Goal: Task Accomplishment & Management: Manage account settings

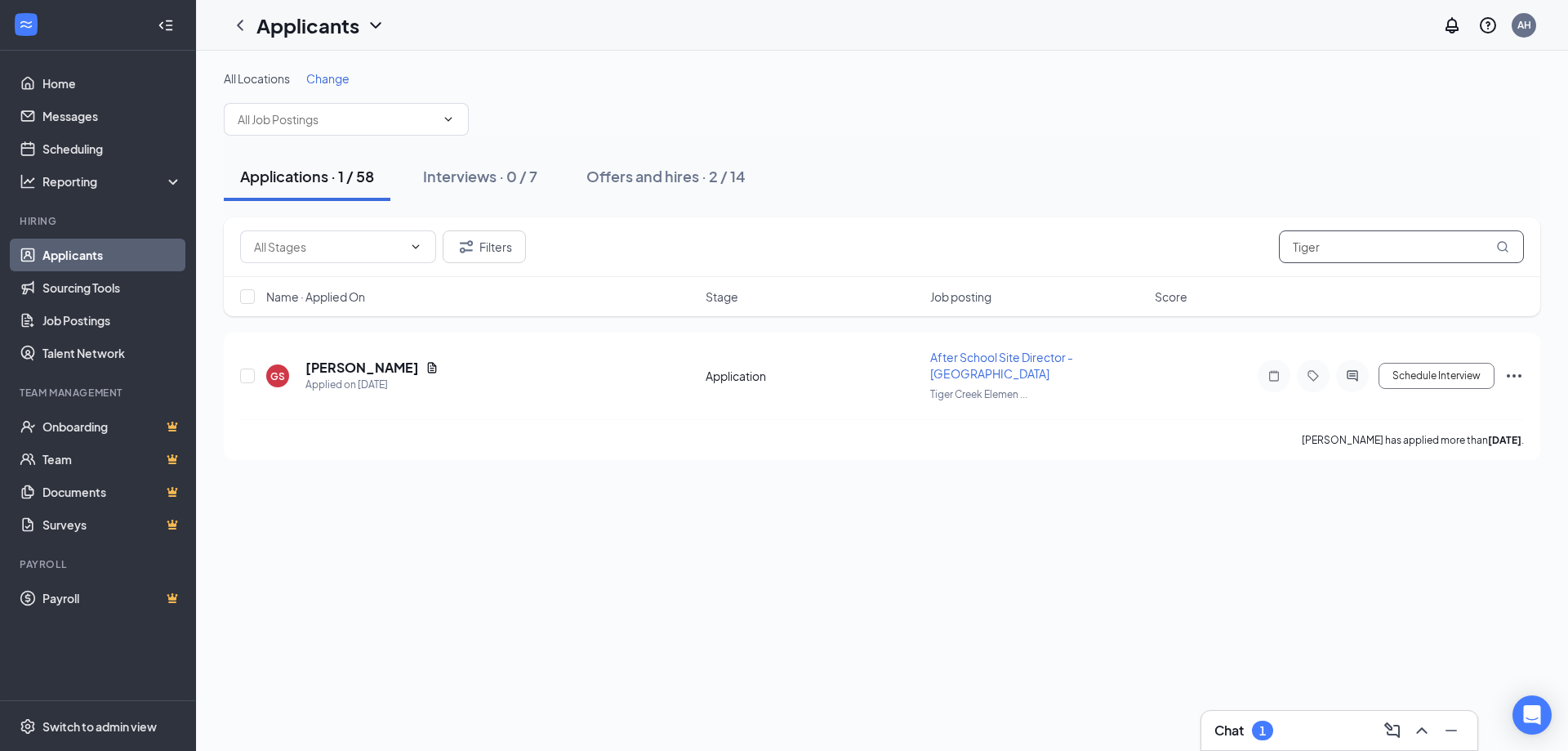
drag, startPoint x: 1338, startPoint y: 243, endPoint x: 1223, endPoint y: 253, distance: 115.4
click at [1223, 253] on div "Filters Tiger" at bounding box center [883, 246] width 1285 height 32
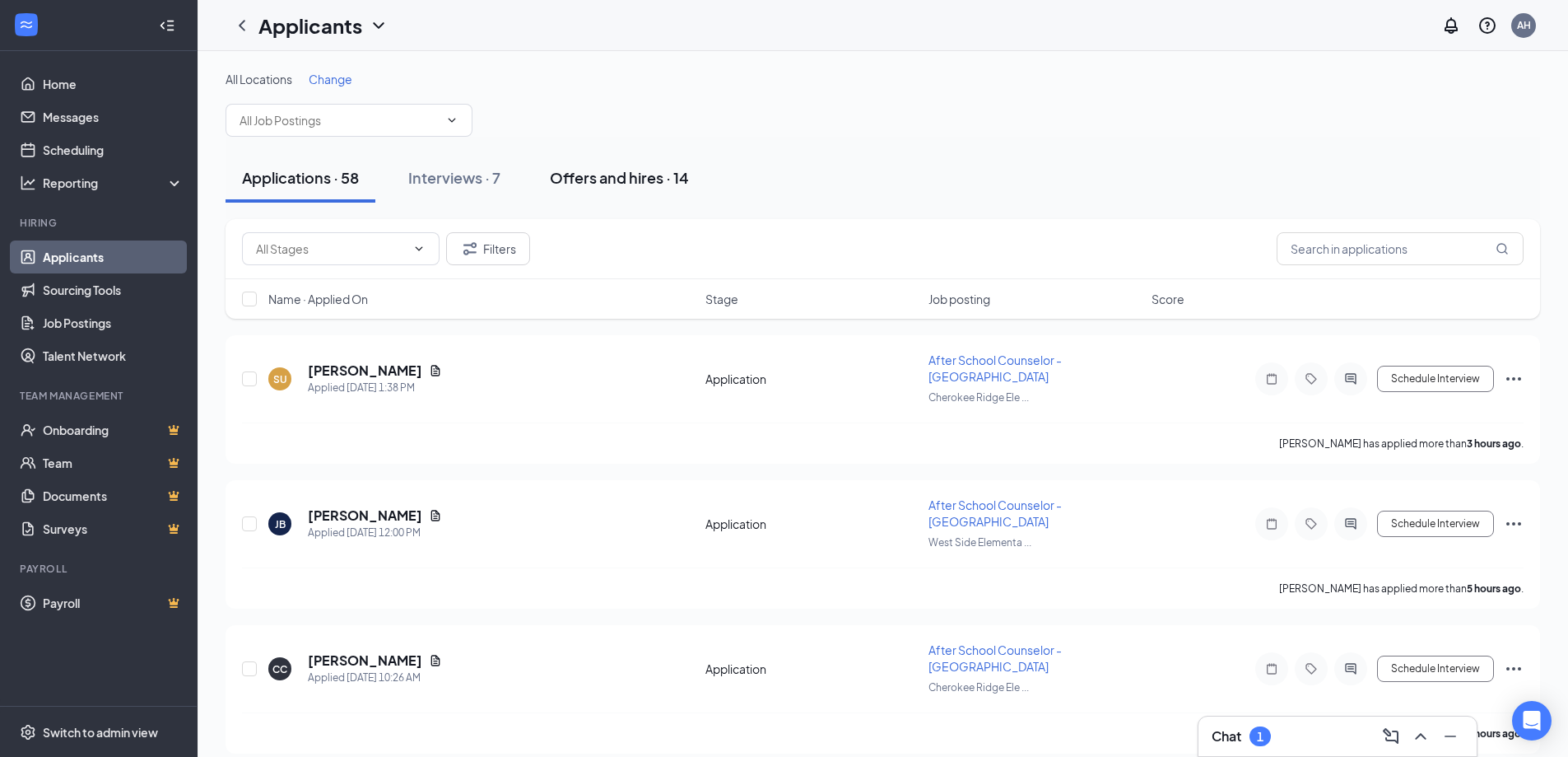
click at [607, 175] on div "Offers and hires · 14" at bounding box center [619, 177] width 139 height 20
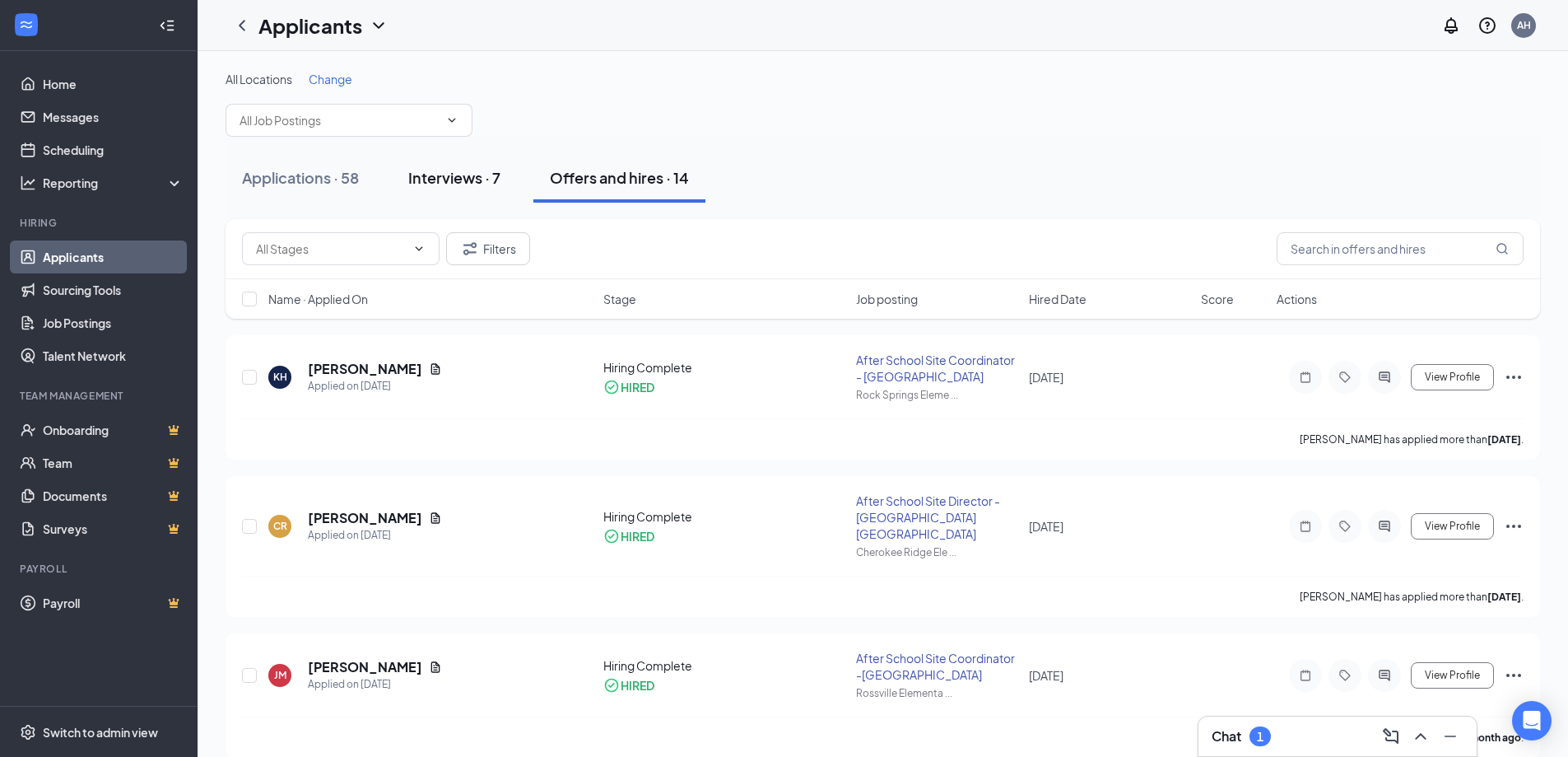
click at [426, 177] on div "Interviews · 7" at bounding box center [455, 177] width 92 height 20
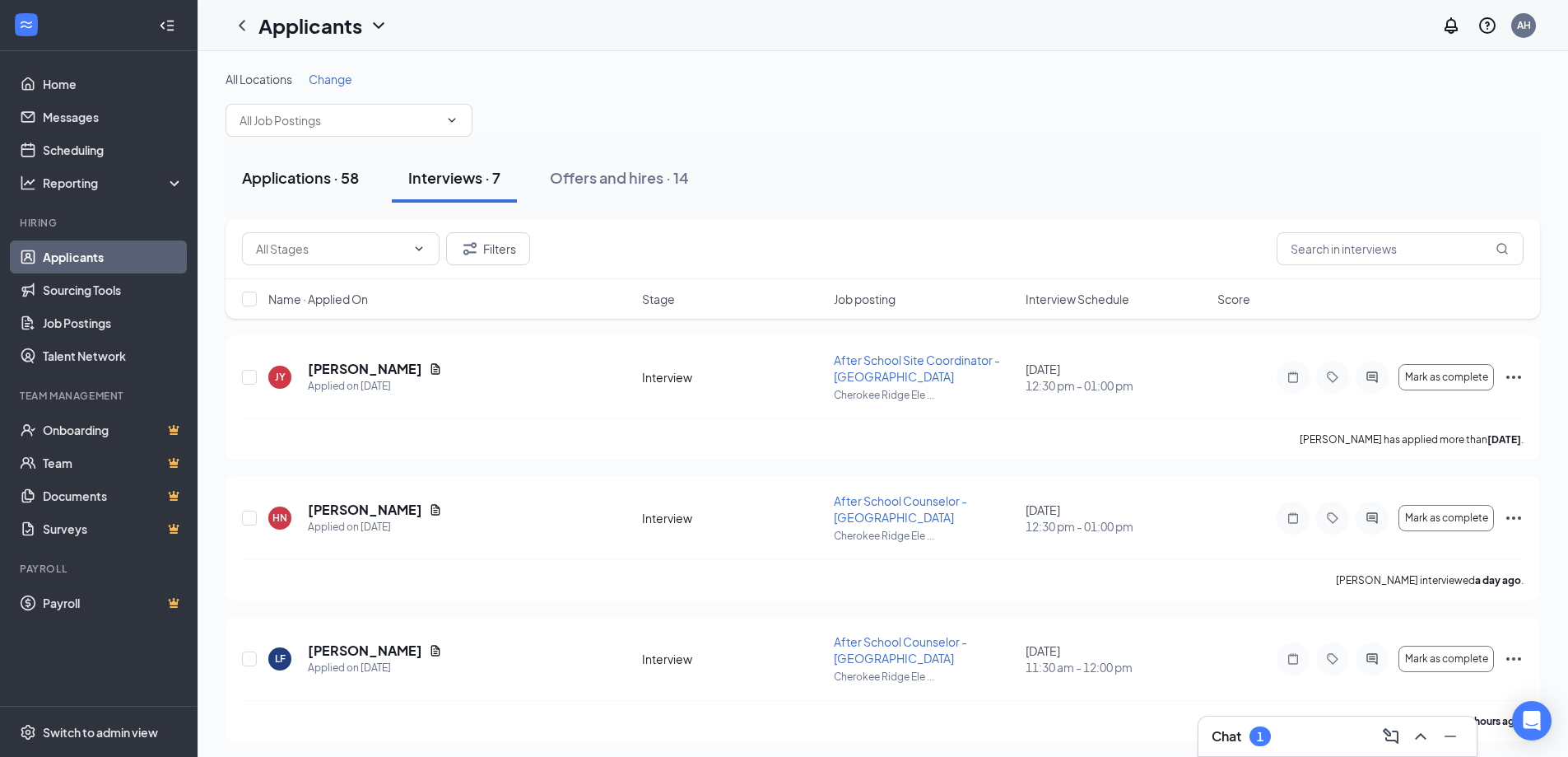
click at [314, 174] on div "Applications · 58" at bounding box center [301, 177] width 117 height 20
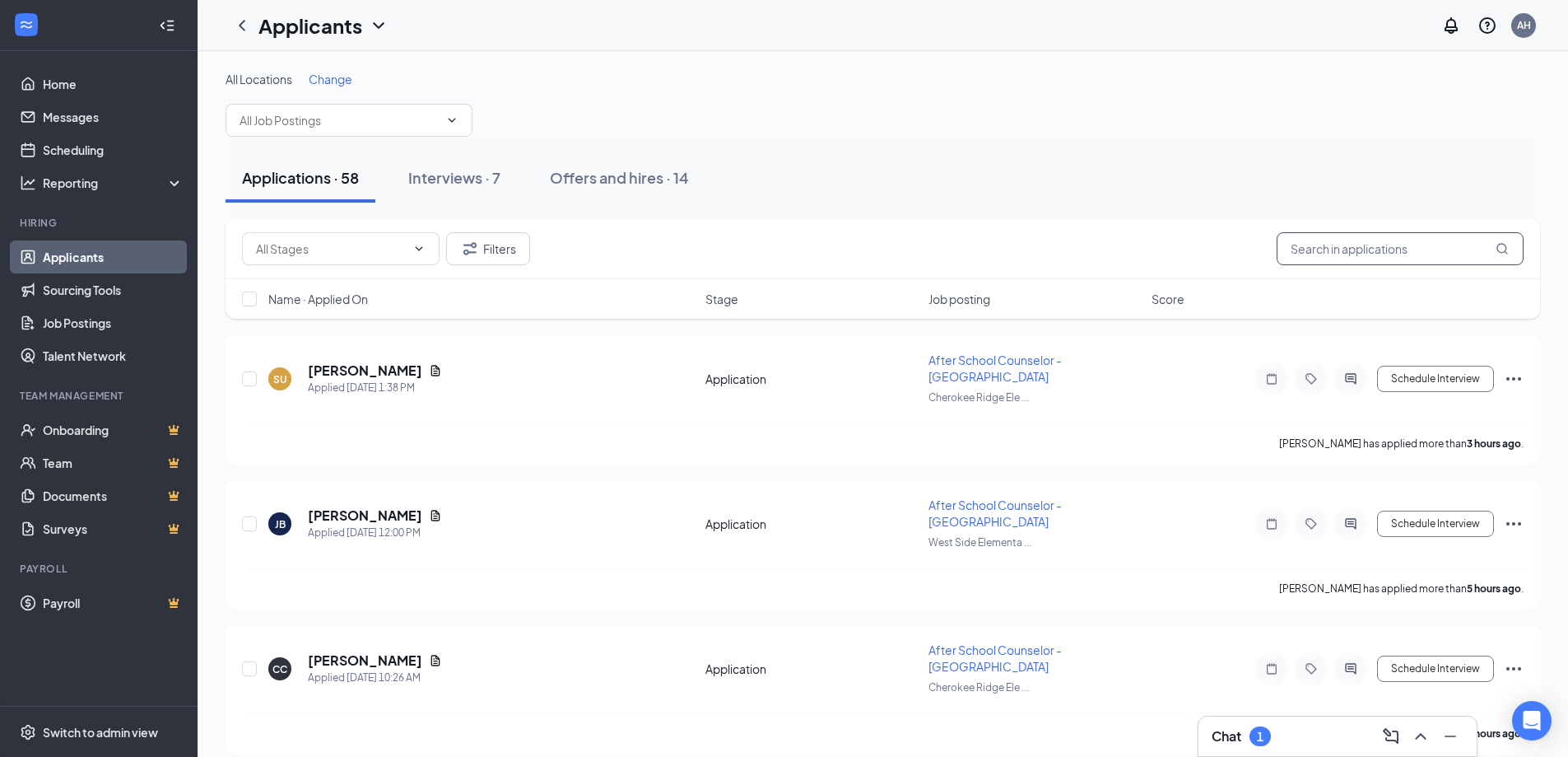
click at [1387, 255] on input "text" at bounding box center [1400, 248] width 247 height 33
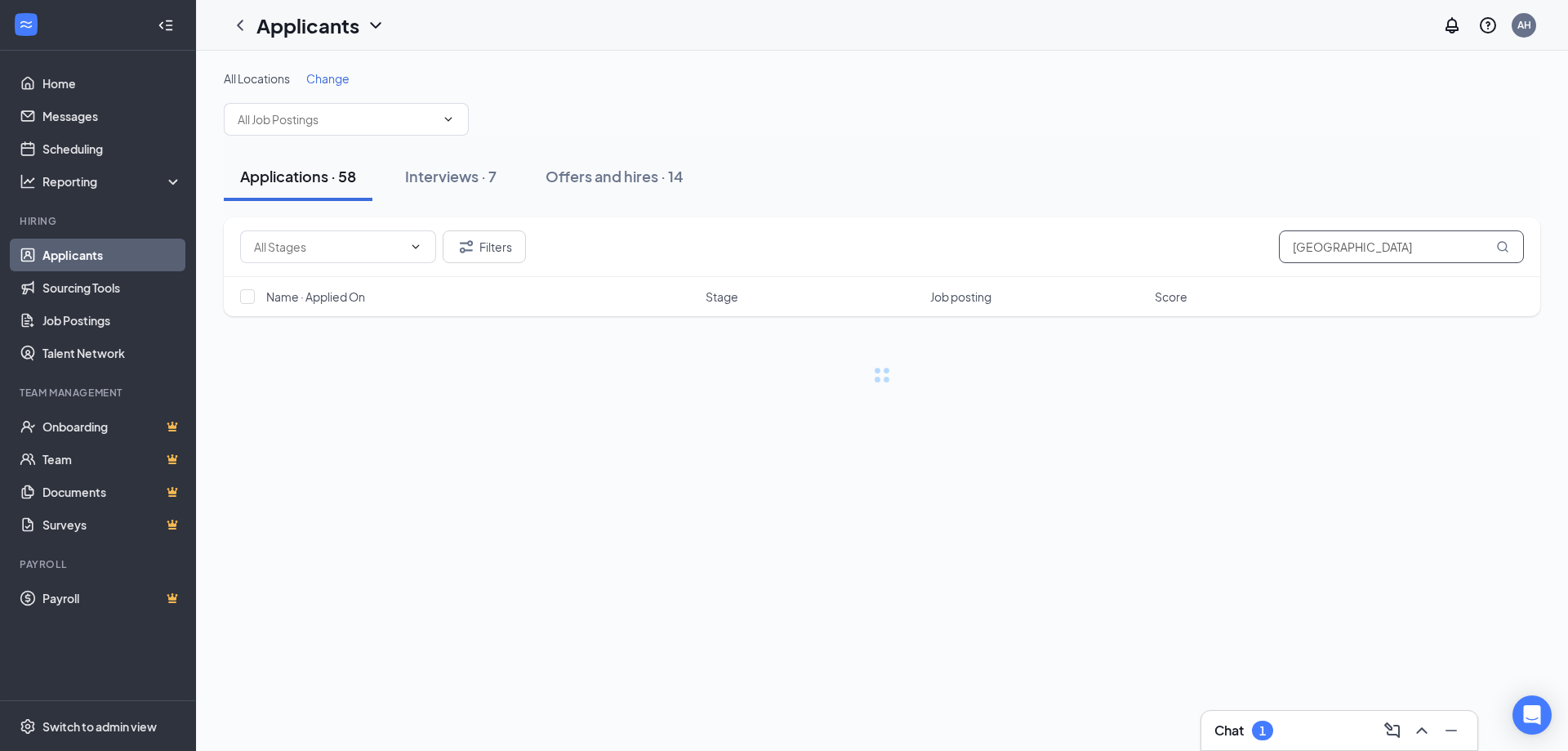
type input "[GEOGRAPHIC_DATA]"
click at [1225, 732] on h3 "Chat" at bounding box center [1229, 730] width 30 height 18
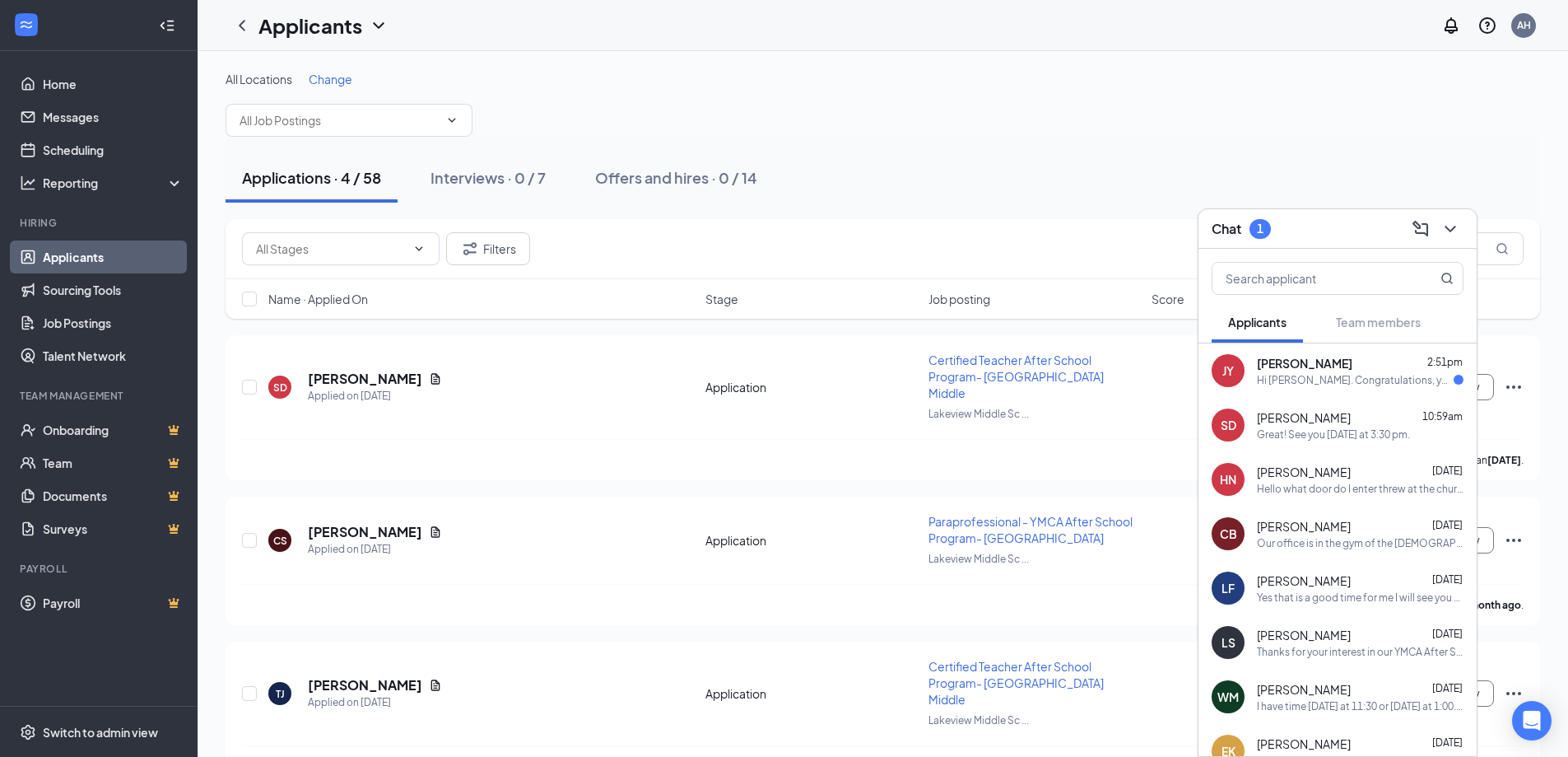
click at [1269, 379] on div "Hi [PERSON_NAME]. Congratulations, your meeting with YMCA for After School Site…" at bounding box center [1355, 380] width 197 height 14
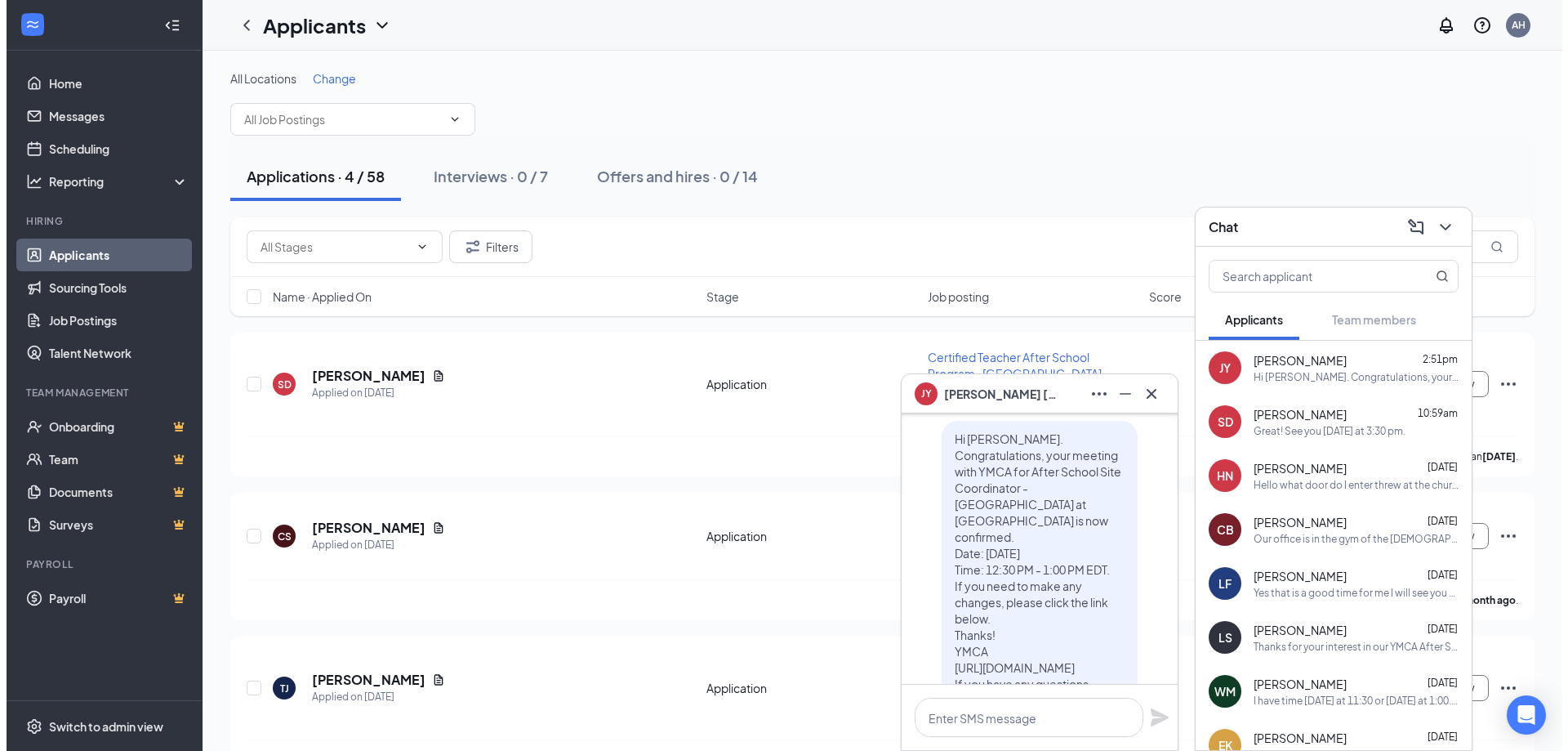
scroll to position [-82, 0]
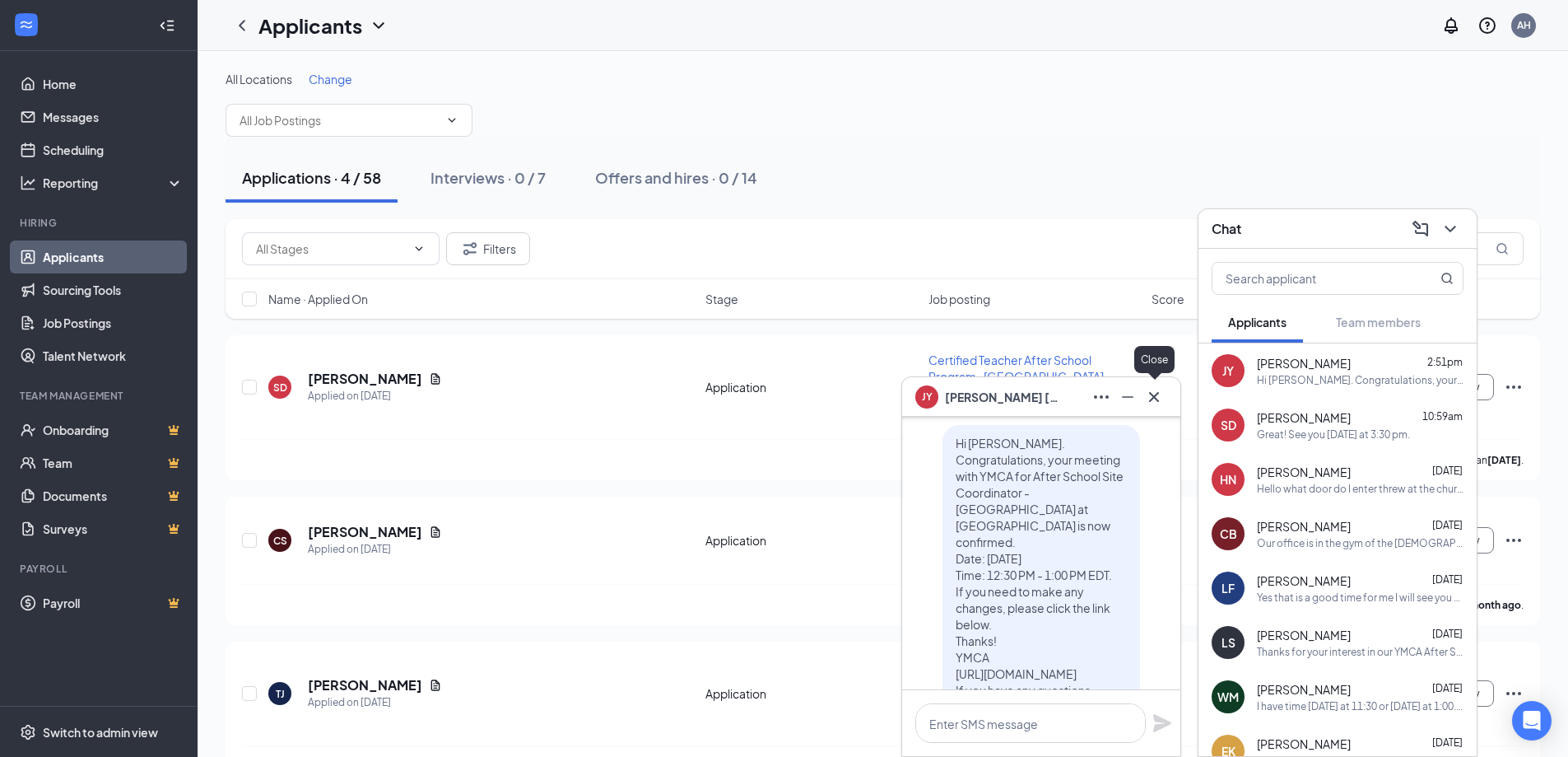
click at [1155, 400] on icon "Cross" at bounding box center [1154, 396] width 20 height 20
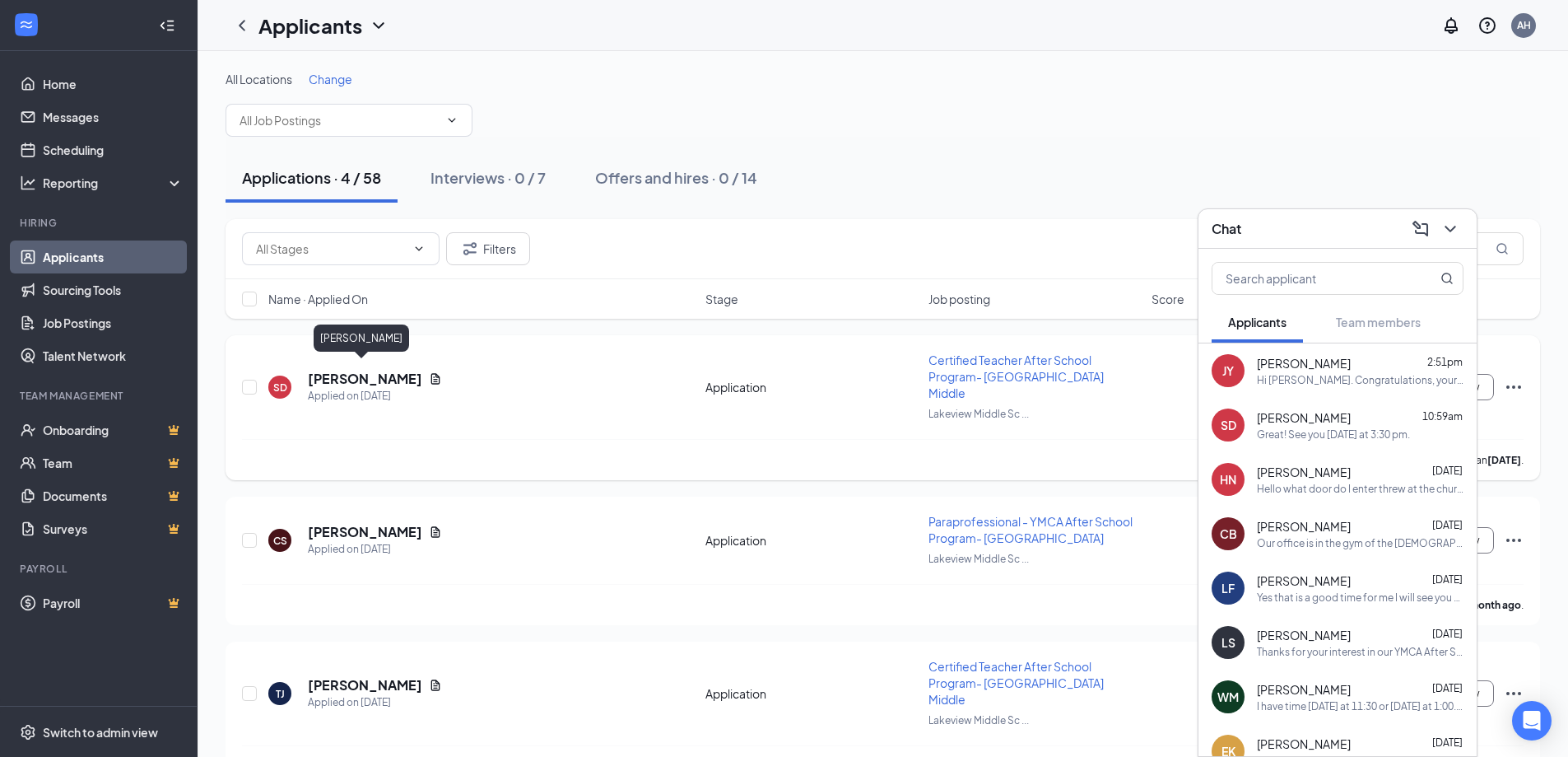
click at [368, 370] on h5 "[PERSON_NAME]" at bounding box center [364, 378] width 114 height 18
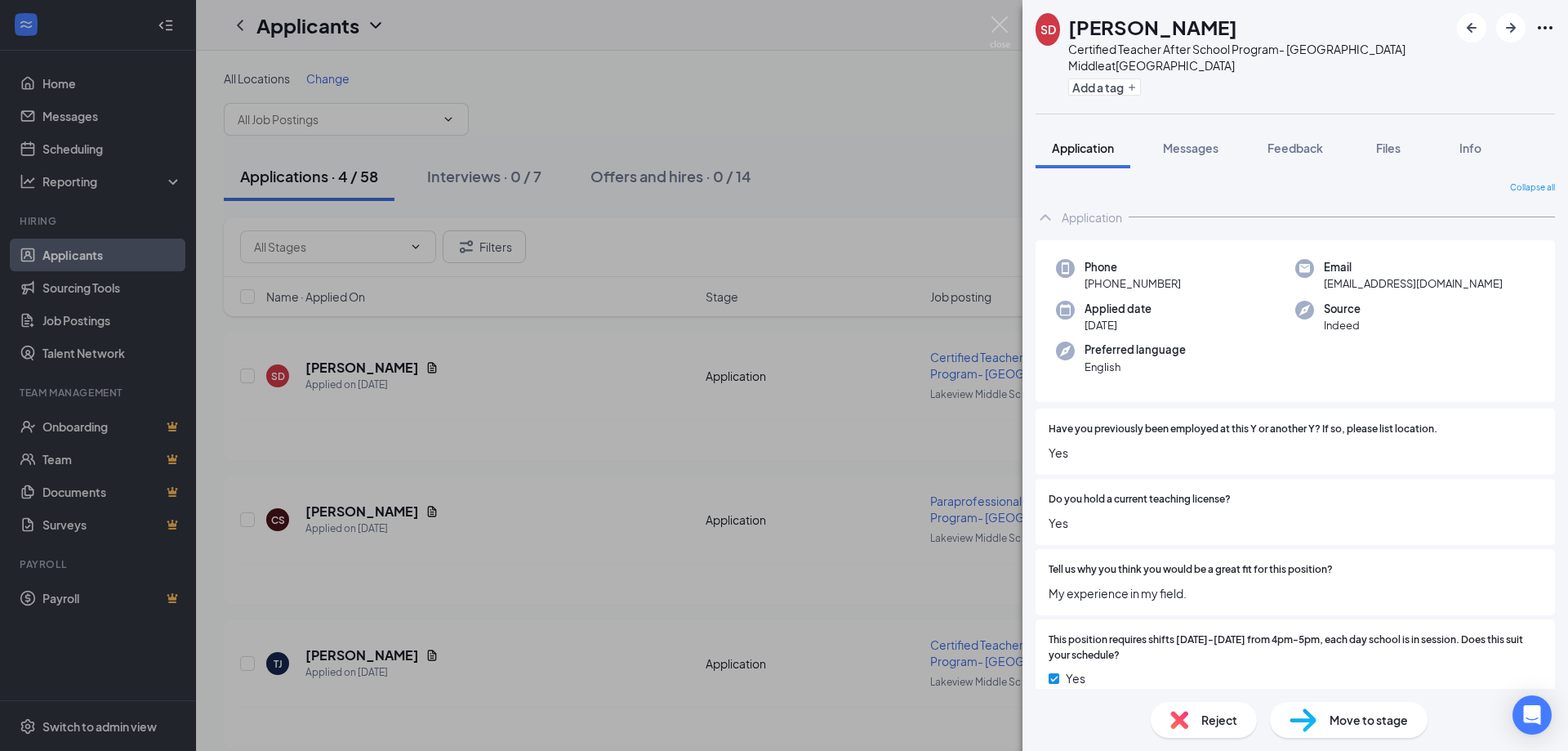
click at [1322, 712] on div "Move to stage" at bounding box center [1348, 720] width 157 height 36
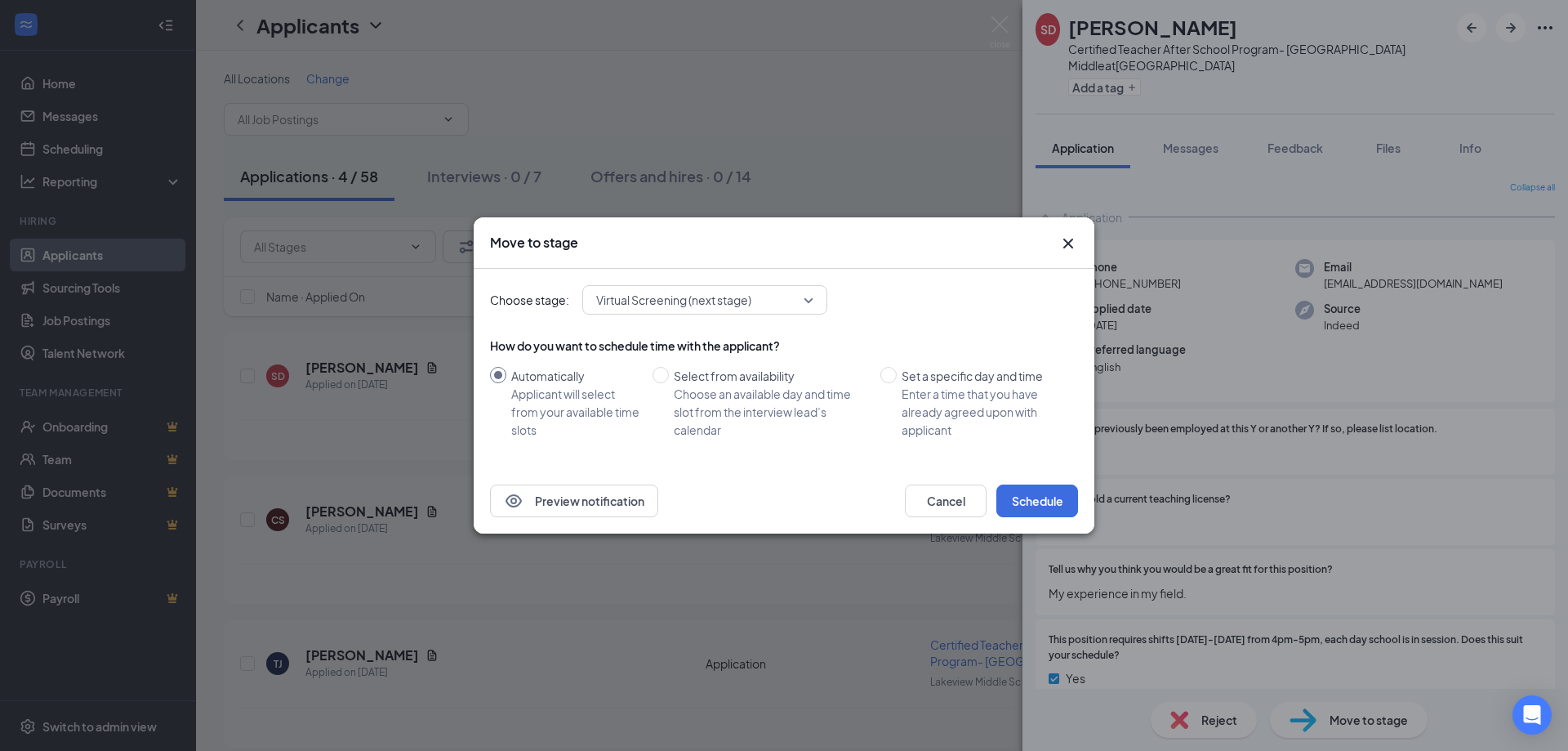
click at [797, 350] on div "How do you want to schedule time with the applicant?" at bounding box center [784, 345] width 588 height 16
click at [791, 297] on span "Virtual Screening (next stage)" at bounding box center [698, 300] width 202 height 25
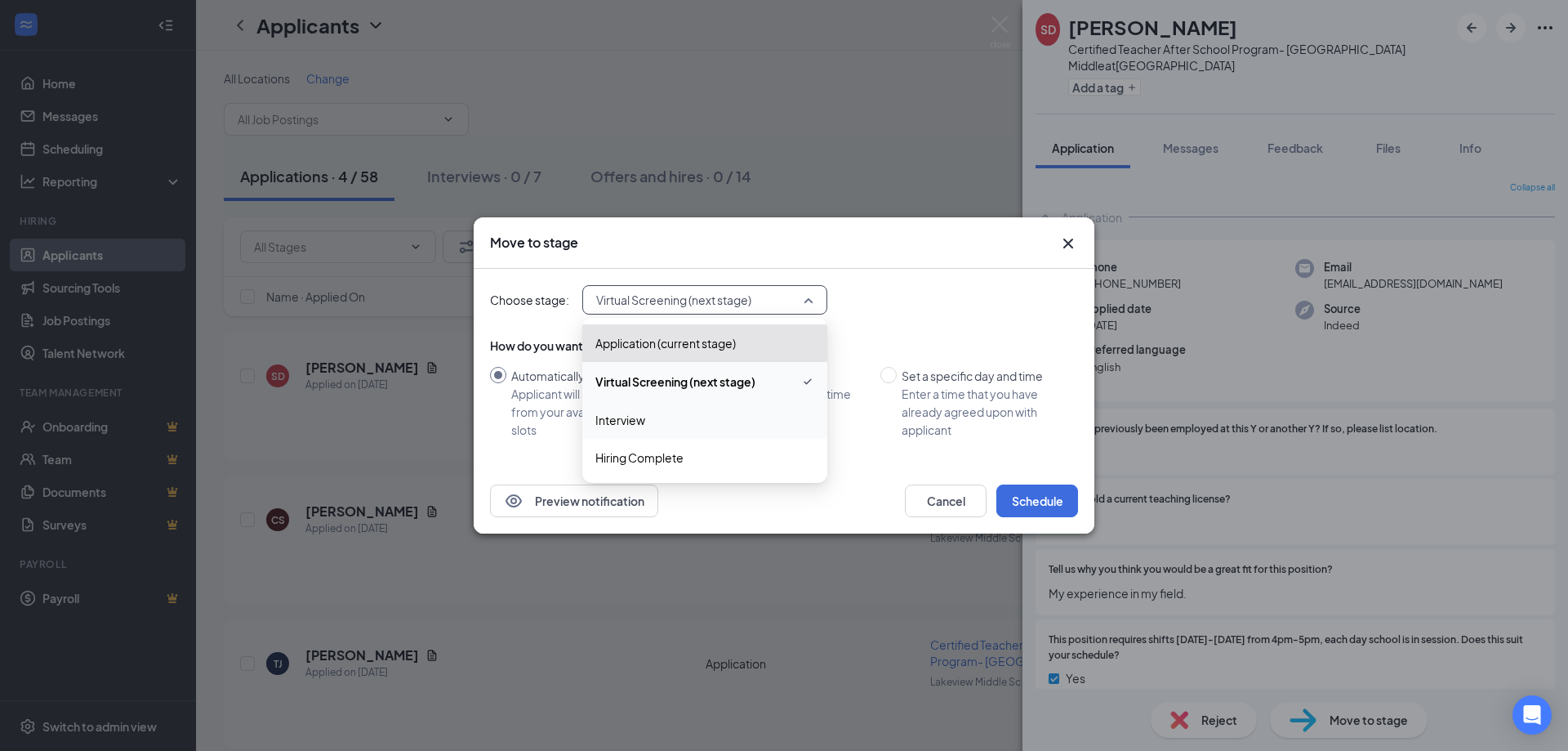
click at [651, 417] on span "Interview" at bounding box center [704, 420] width 219 height 18
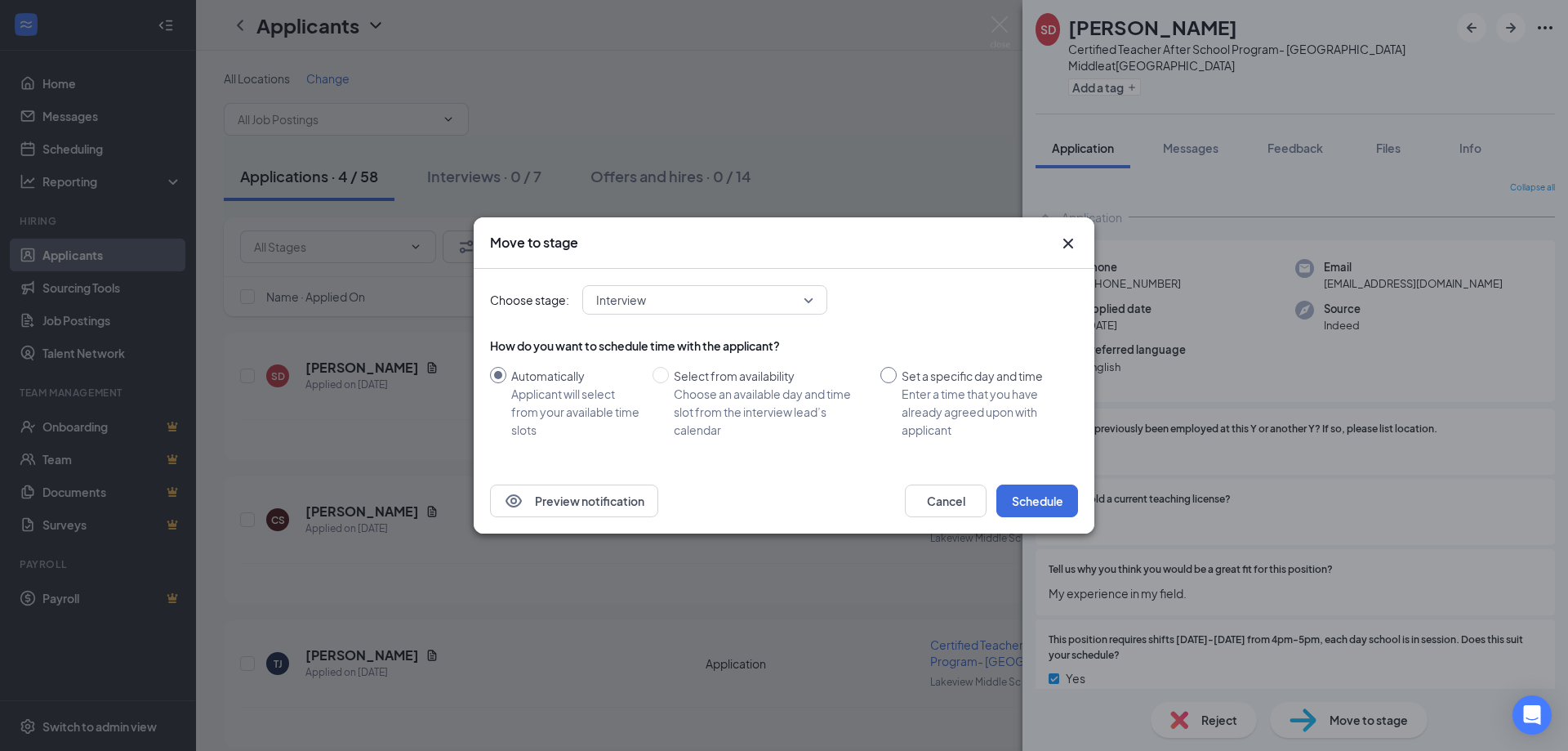
click at [887, 372] on input "Set a specific day and time Enter a time that you have already agreed upon with…" at bounding box center [889, 374] width 16 height 16
radio input "true"
radio input "false"
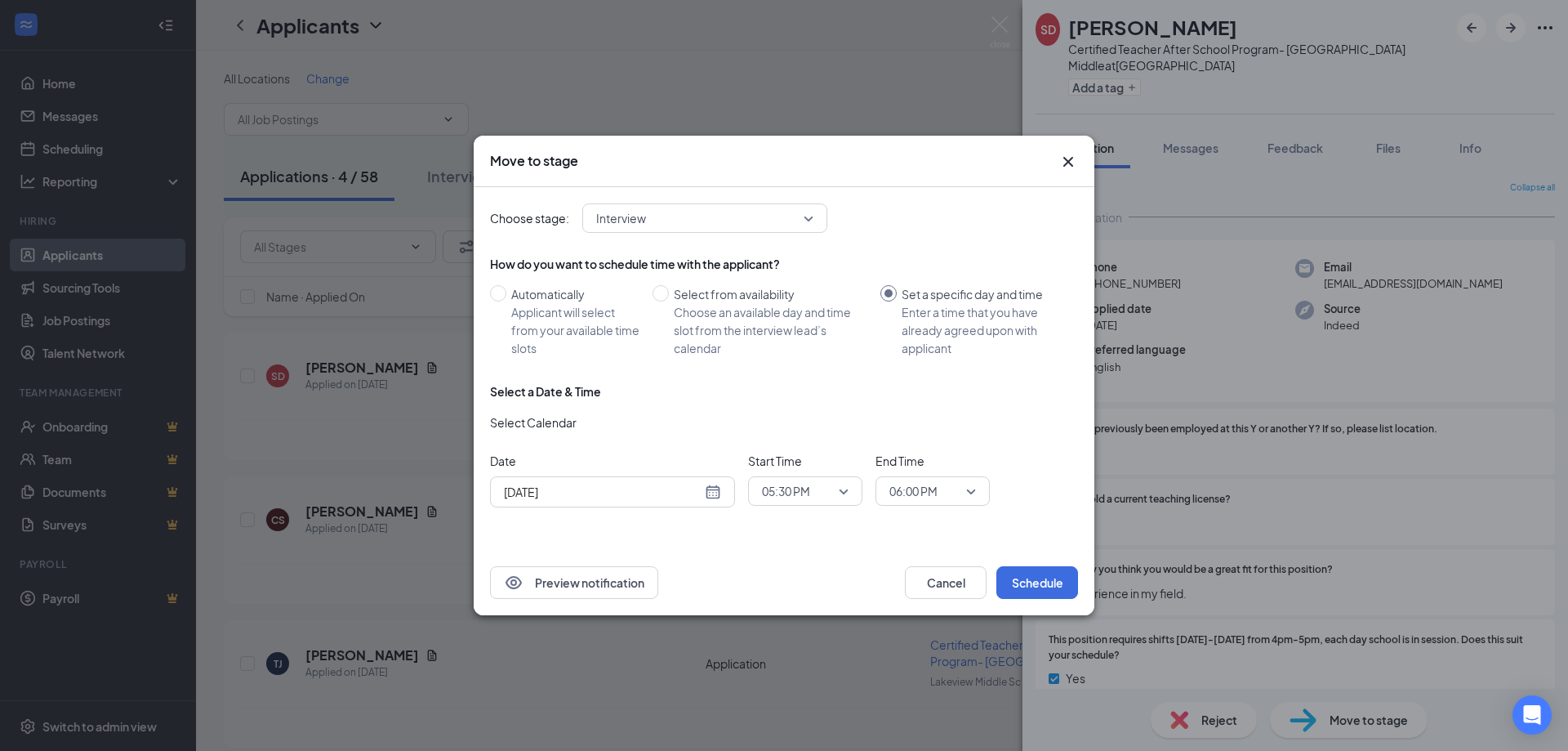
click at [716, 489] on div "[DATE]" at bounding box center [613, 491] width 218 height 18
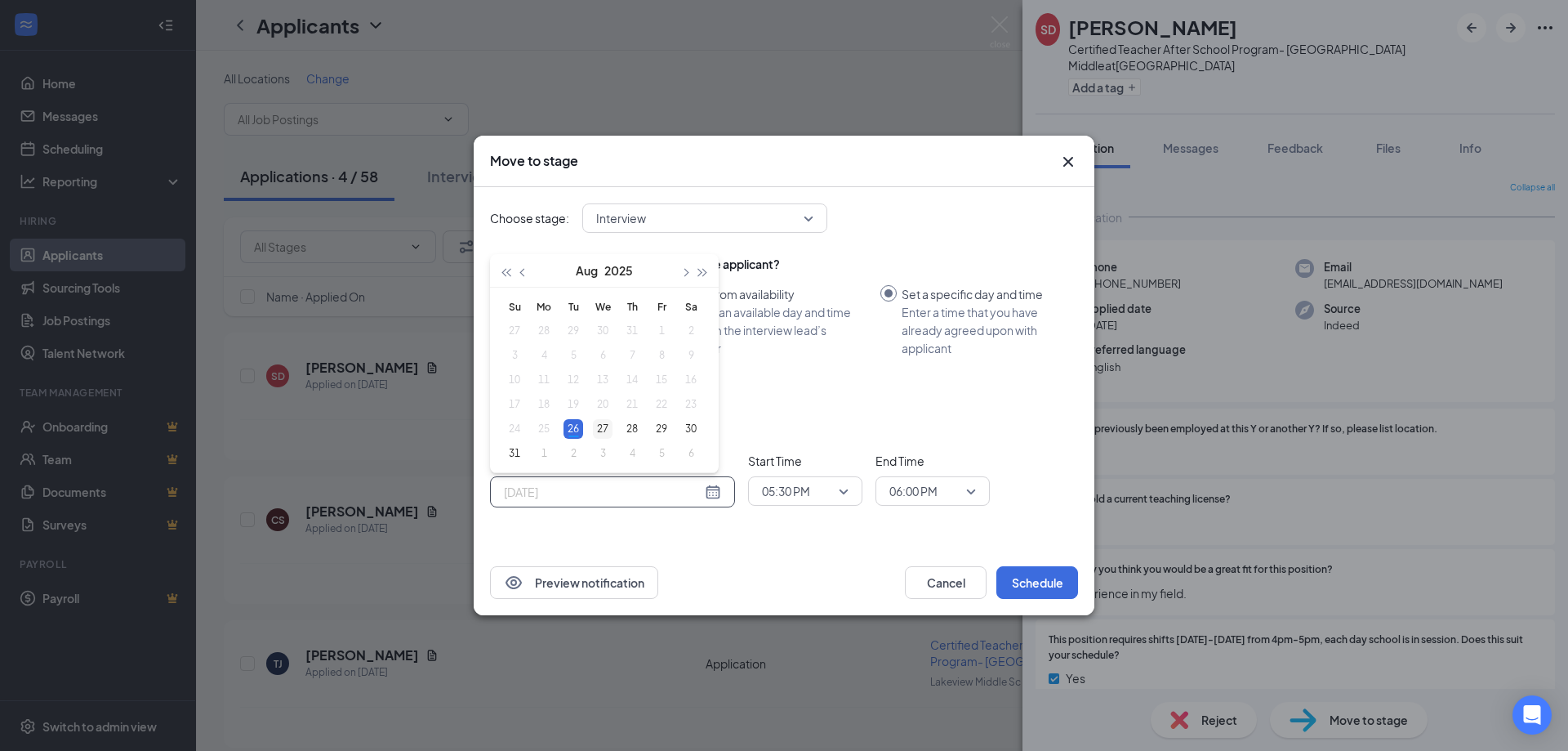
click at [604, 429] on div "27" at bounding box center [602, 428] width 20 height 20
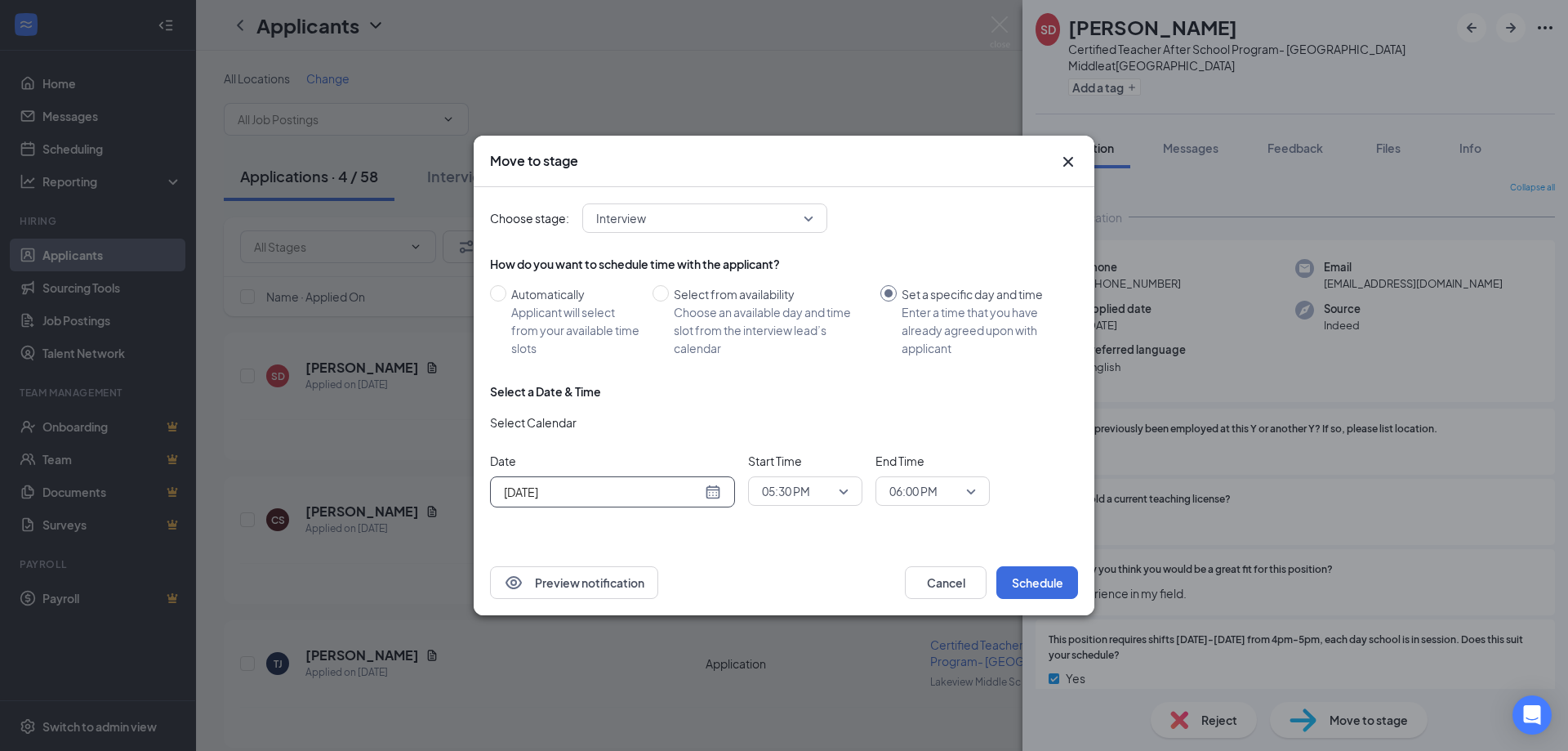
click at [832, 488] on span "05:30 PM" at bounding box center [798, 491] width 72 height 25
click at [799, 311] on span "03:30 PM" at bounding box center [785, 308] width 49 height 18
click at [937, 496] on span "06:00 PM" at bounding box center [913, 491] width 49 height 25
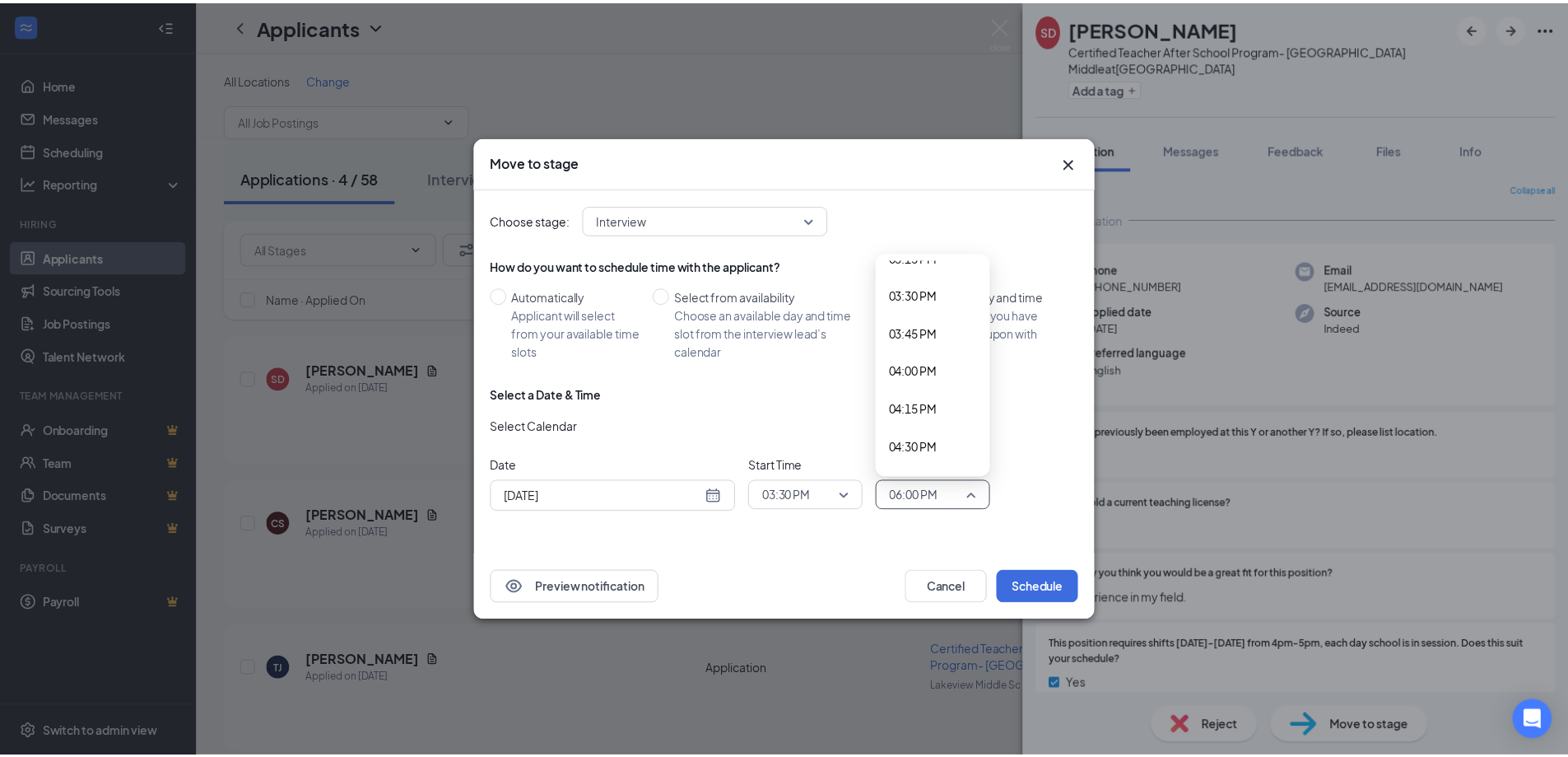
scroll to position [2309, 0]
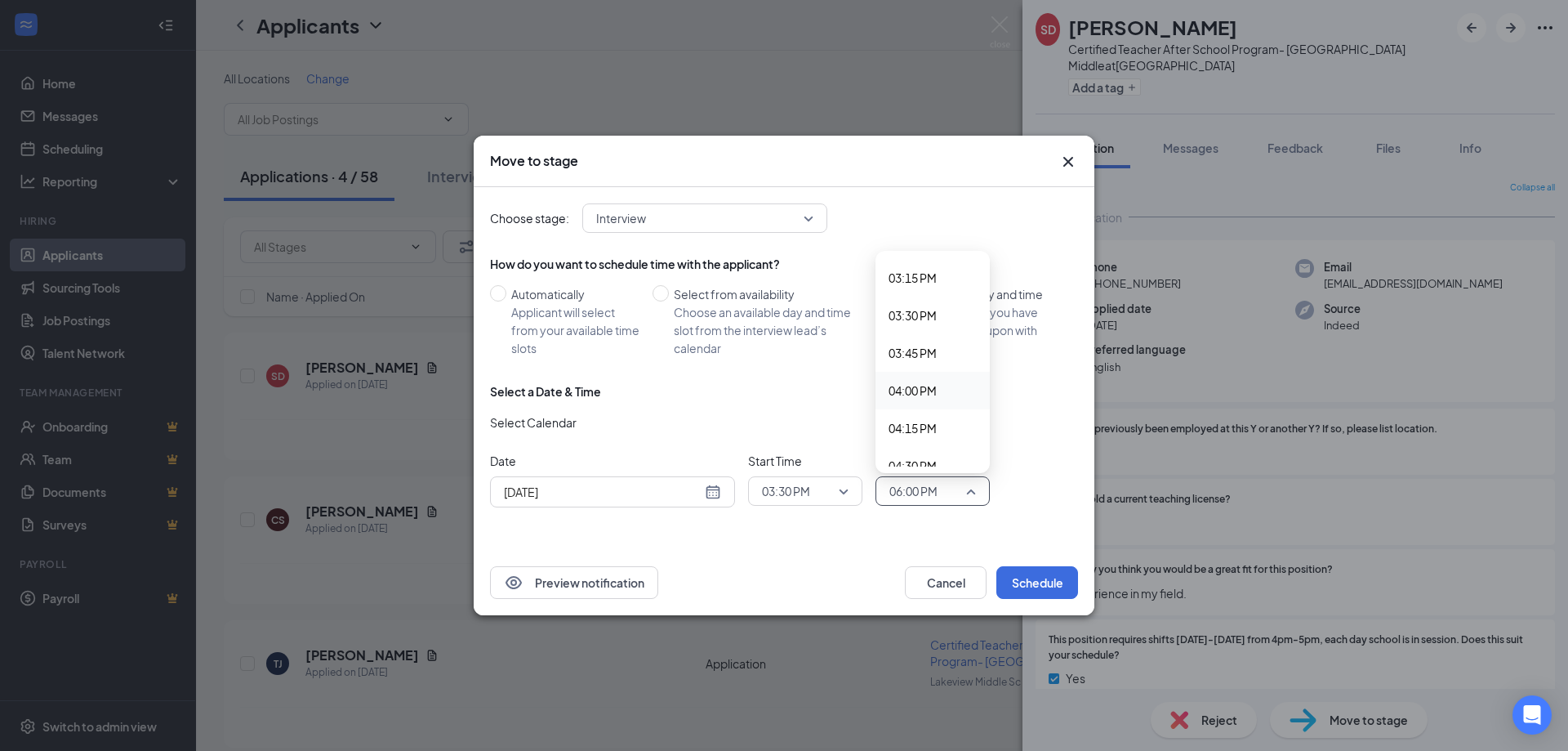
click at [928, 391] on span "04:00 PM" at bounding box center [912, 390] width 49 height 18
click at [930, 414] on div "Select Calendar" at bounding box center [784, 425] width 588 height 26
click at [716, 494] on div "[DATE]" at bounding box center [613, 491] width 218 height 18
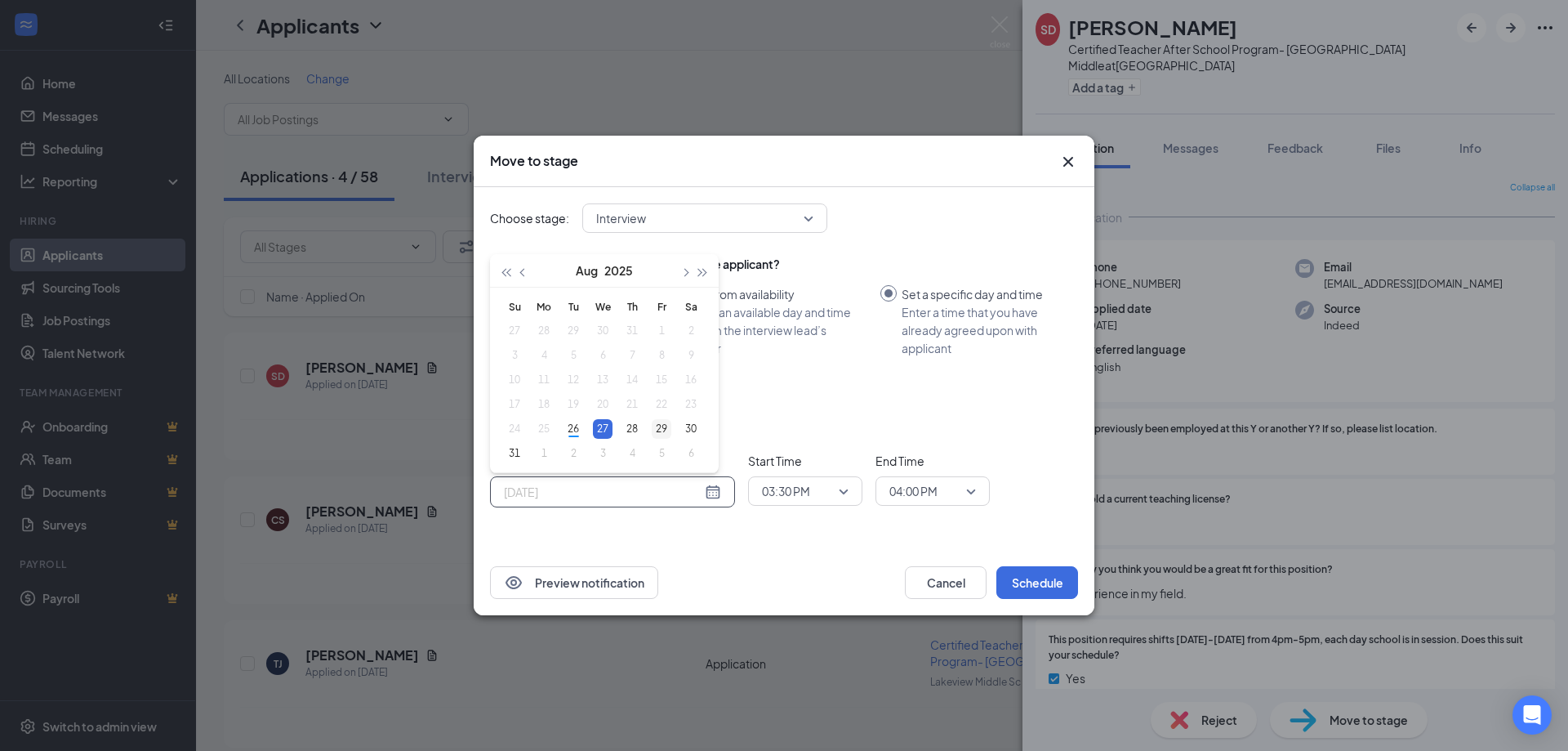
type input "[DATE]"
click at [665, 425] on div "29" at bounding box center [661, 428] width 20 height 20
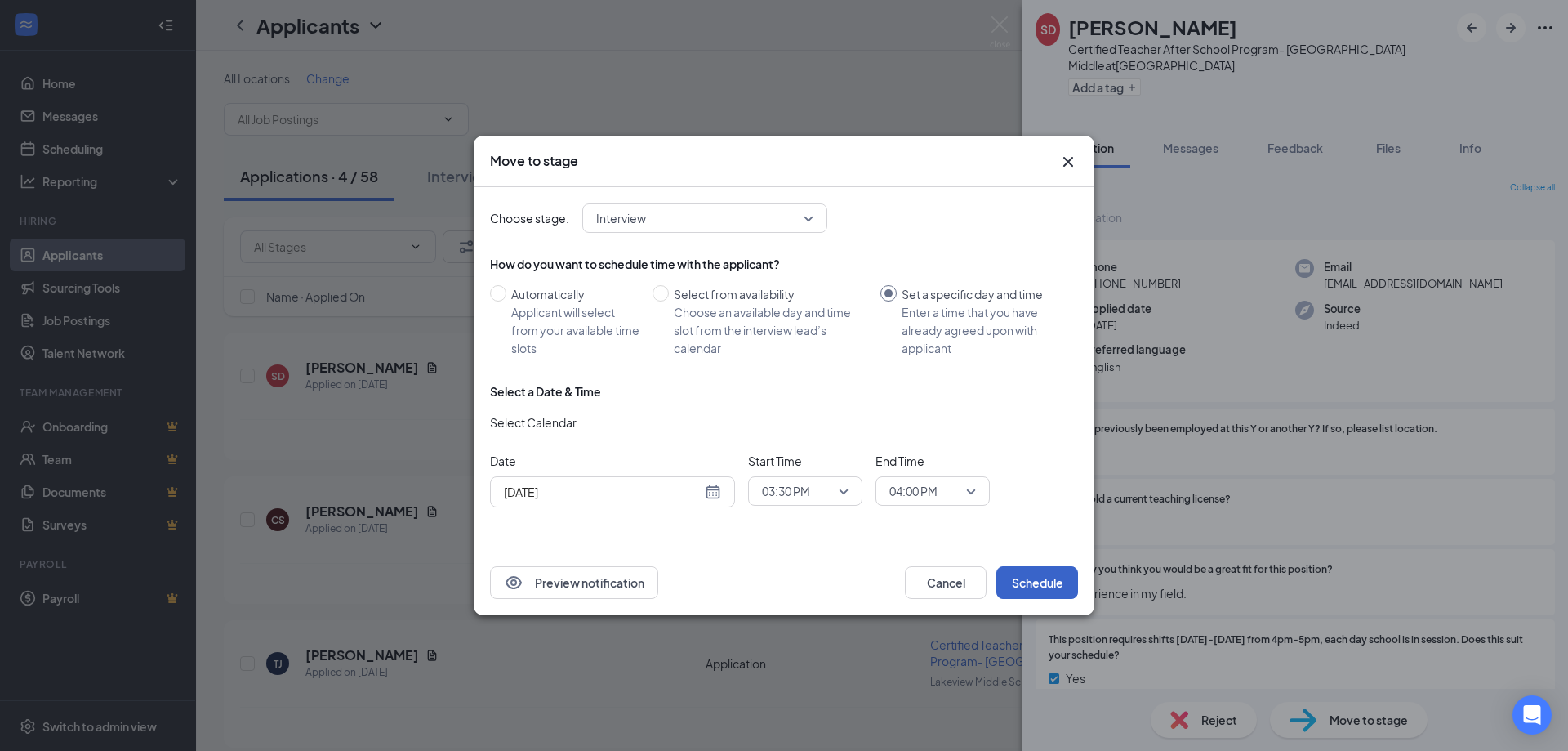
click at [1036, 575] on button "Schedule" at bounding box center [1037, 582] width 82 height 32
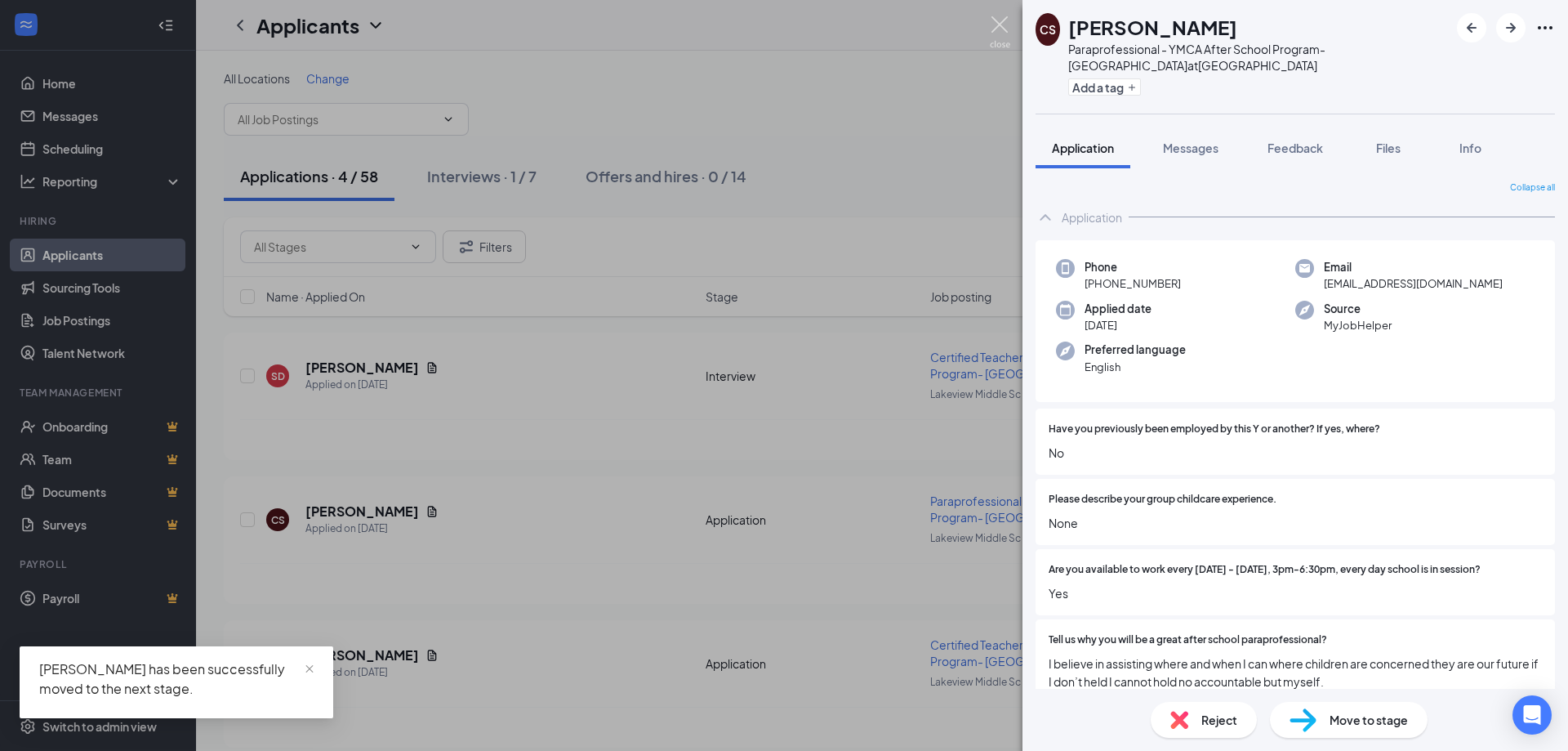
click at [1001, 22] on img at bounding box center [999, 31] width 20 height 31
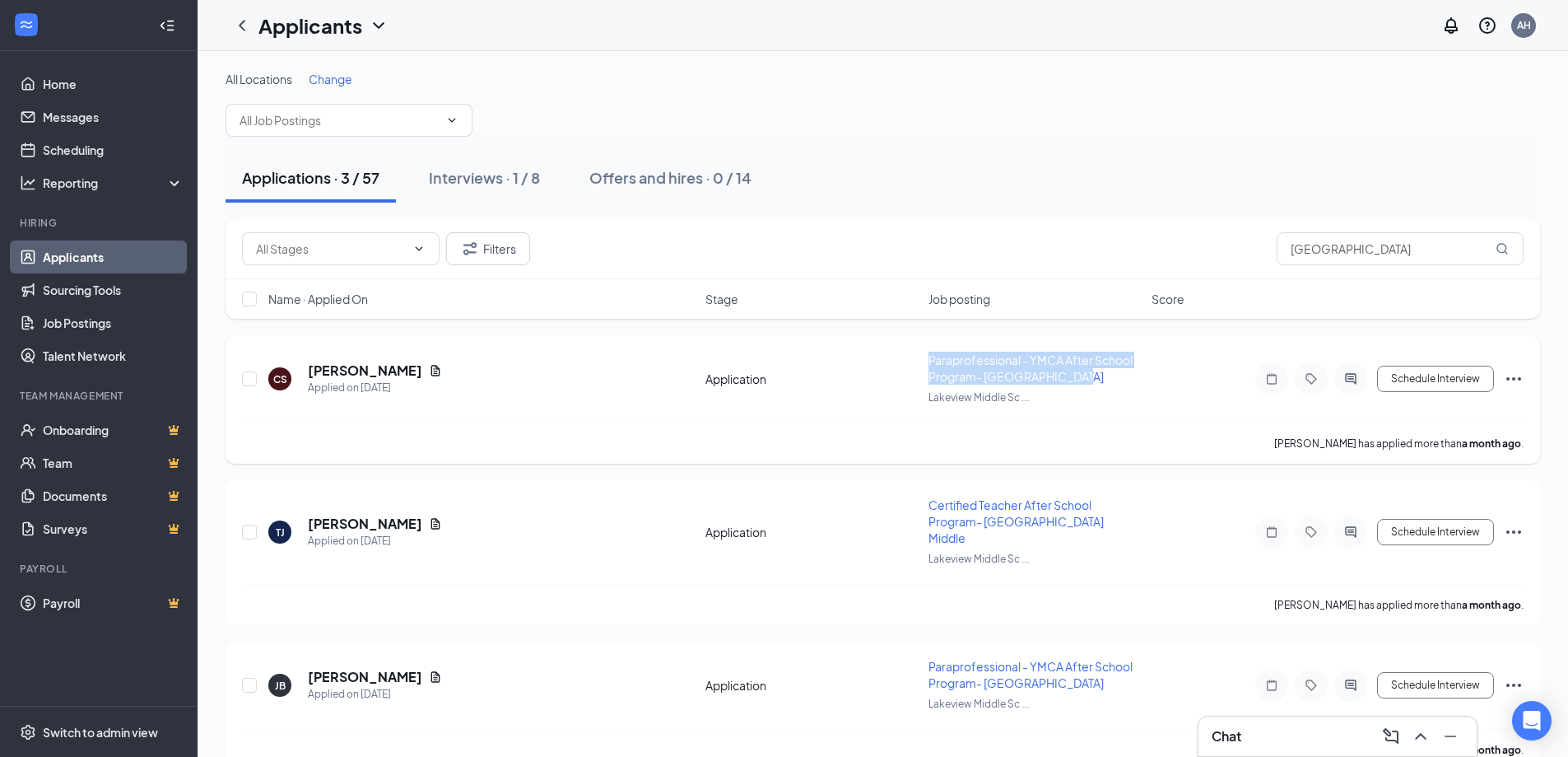
drag, startPoint x: 930, startPoint y: 357, endPoint x: 1118, endPoint y: 377, distance: 189.1
click at [1118, 377] on div "Paraprofessional - YMCA After School Program- [GEOGRAPHIC_DATA]" at bounding box center [1035, 367] width 213 height 33
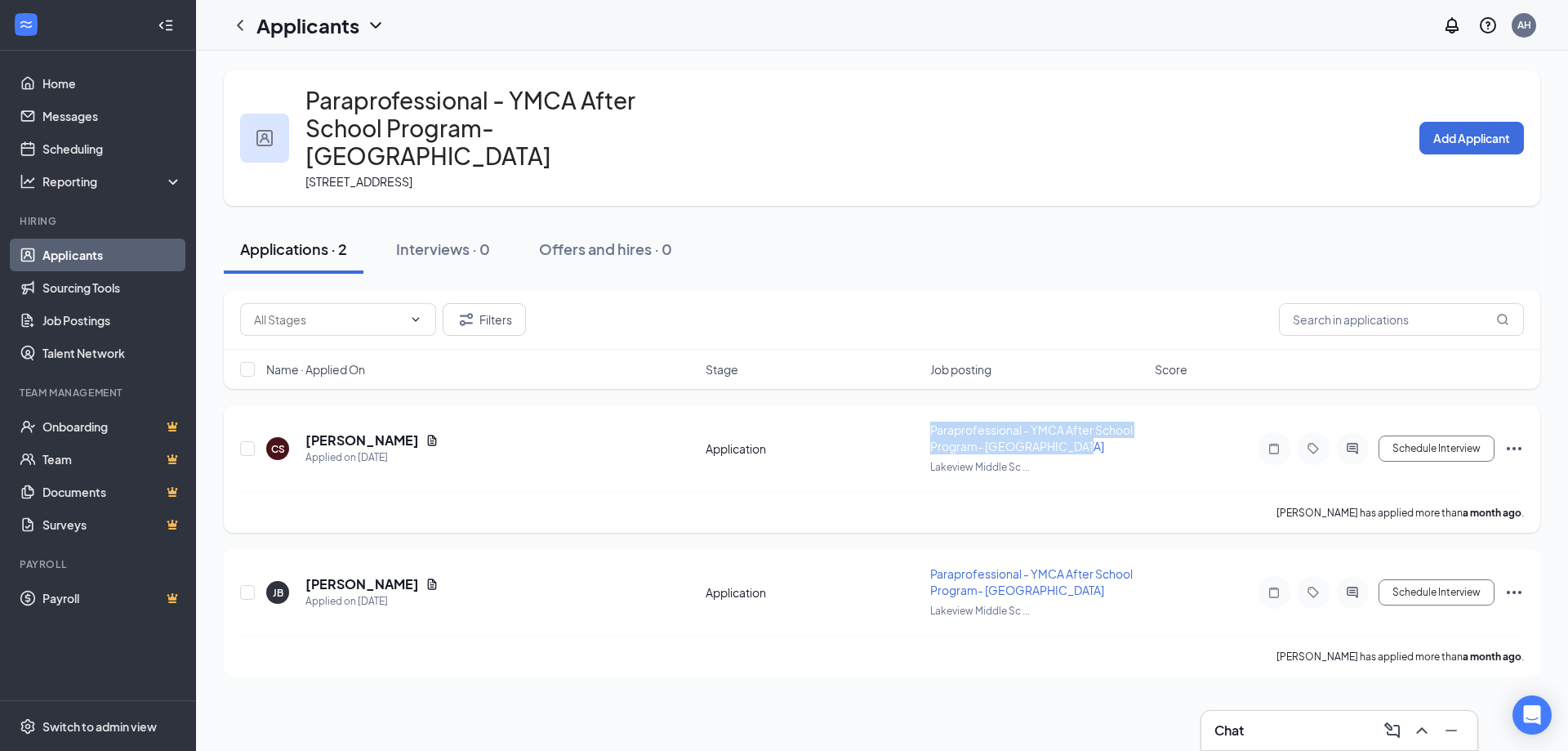
drag, startPoint x: 915, startPoint y: 400, endPoint x: 1119, endPoint y: 425, distance: 205.5
click at [1119, 425] on div "CS [PERSON_NAME] Applied on [DATE] Application Paraprofessional - YMCA After Sc…" at bounding box center [883, 457] width 1285 height 71
copy div "Paraprofessional - YMCA After School Program- [GEOGRAPHIC_DATA]"
click at [867, 491] on div "[PERSON_NAME] has applied more than a month ago ." at bounding box center [883, 511] width 1285 height 41
click at [240, 25] on icon "ChevronLeft" at bounding box center [240, 25] width 7 height 10
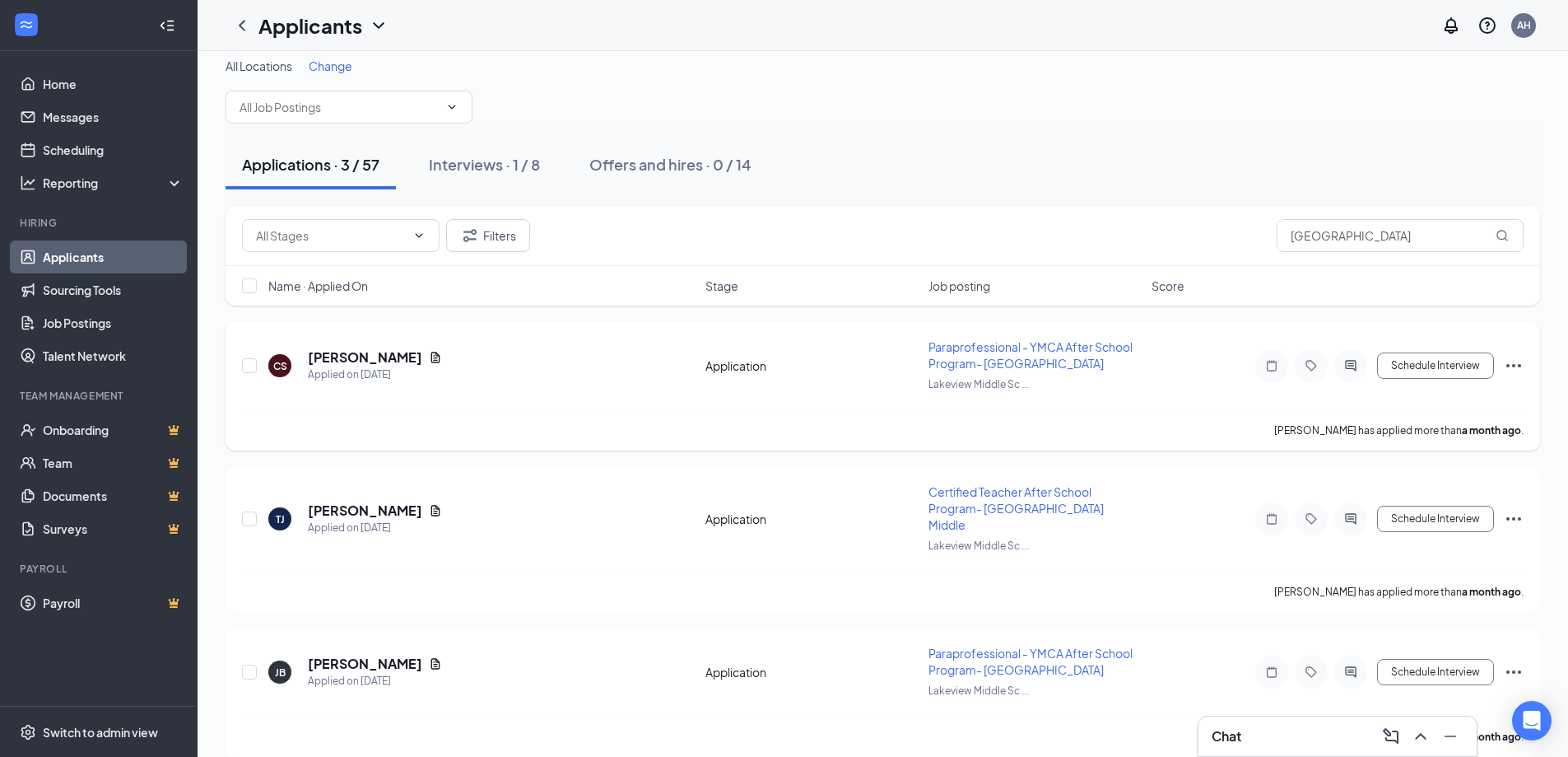
scroll to position [16, 0]
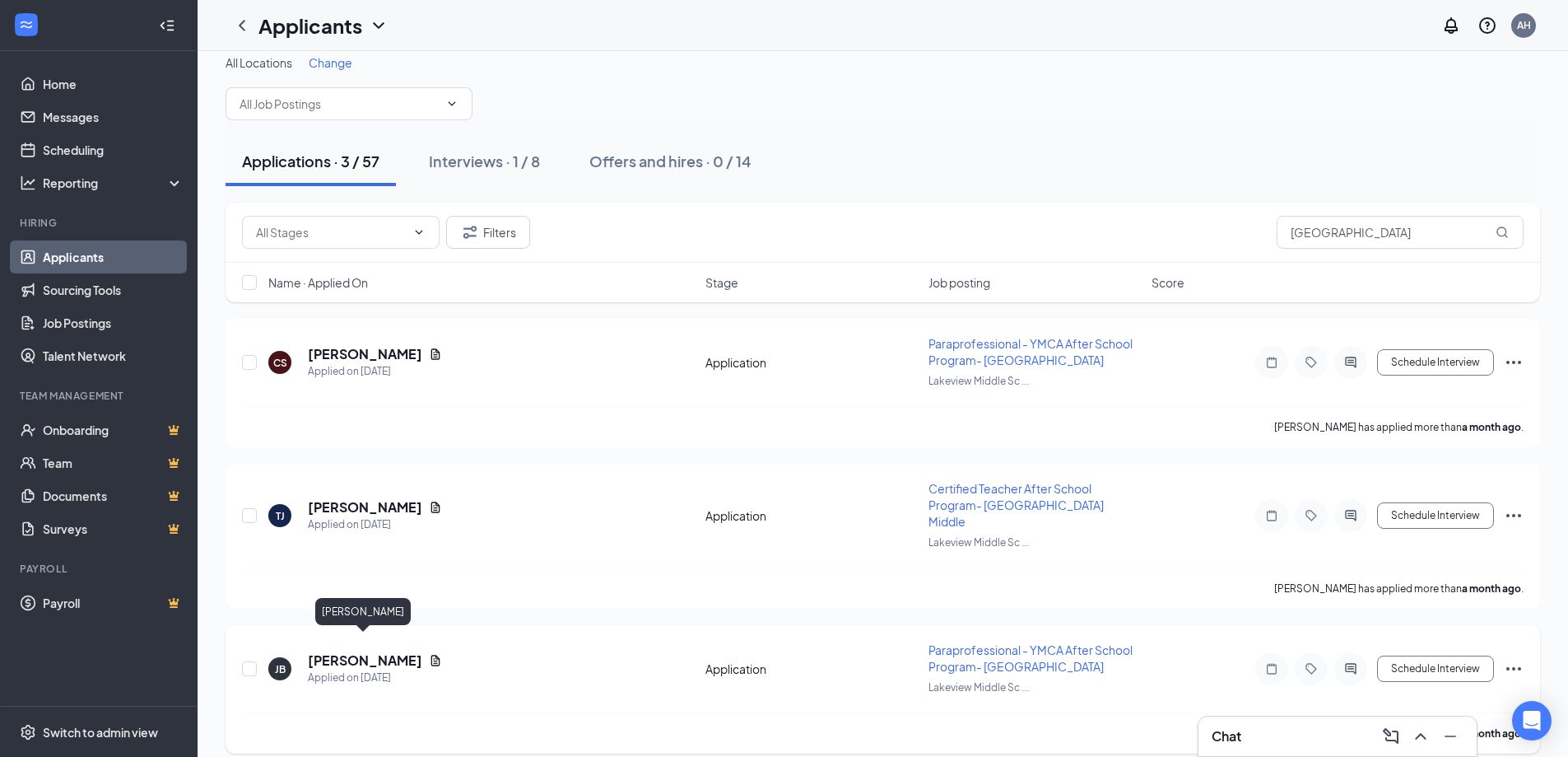
click at [374, 651] on h5 "[PERSON_NAME]" at bounding box center [364, 660] width 114 height 18
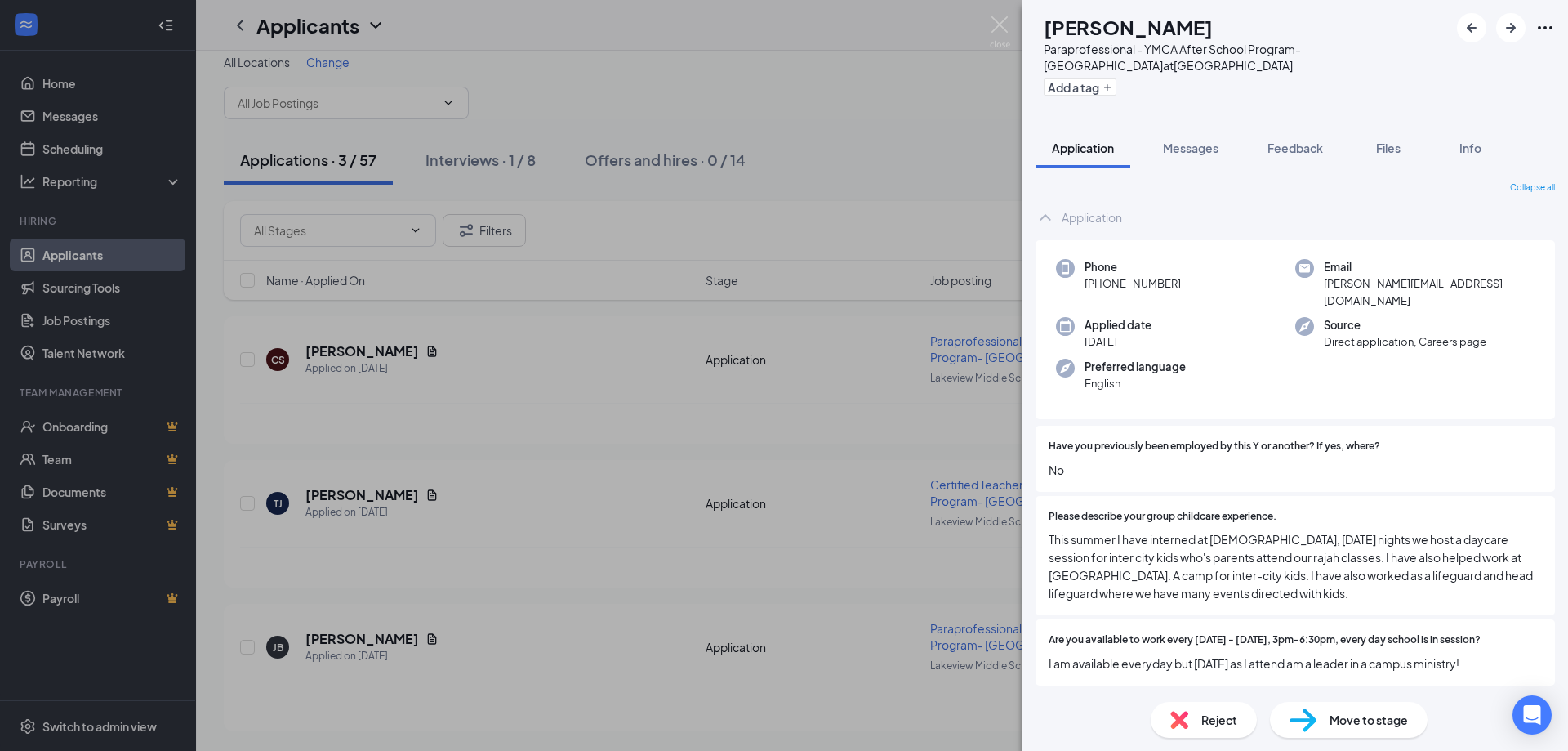
click at [1312, 718] on img at bounding box center [1304, 720] width 27 height 24
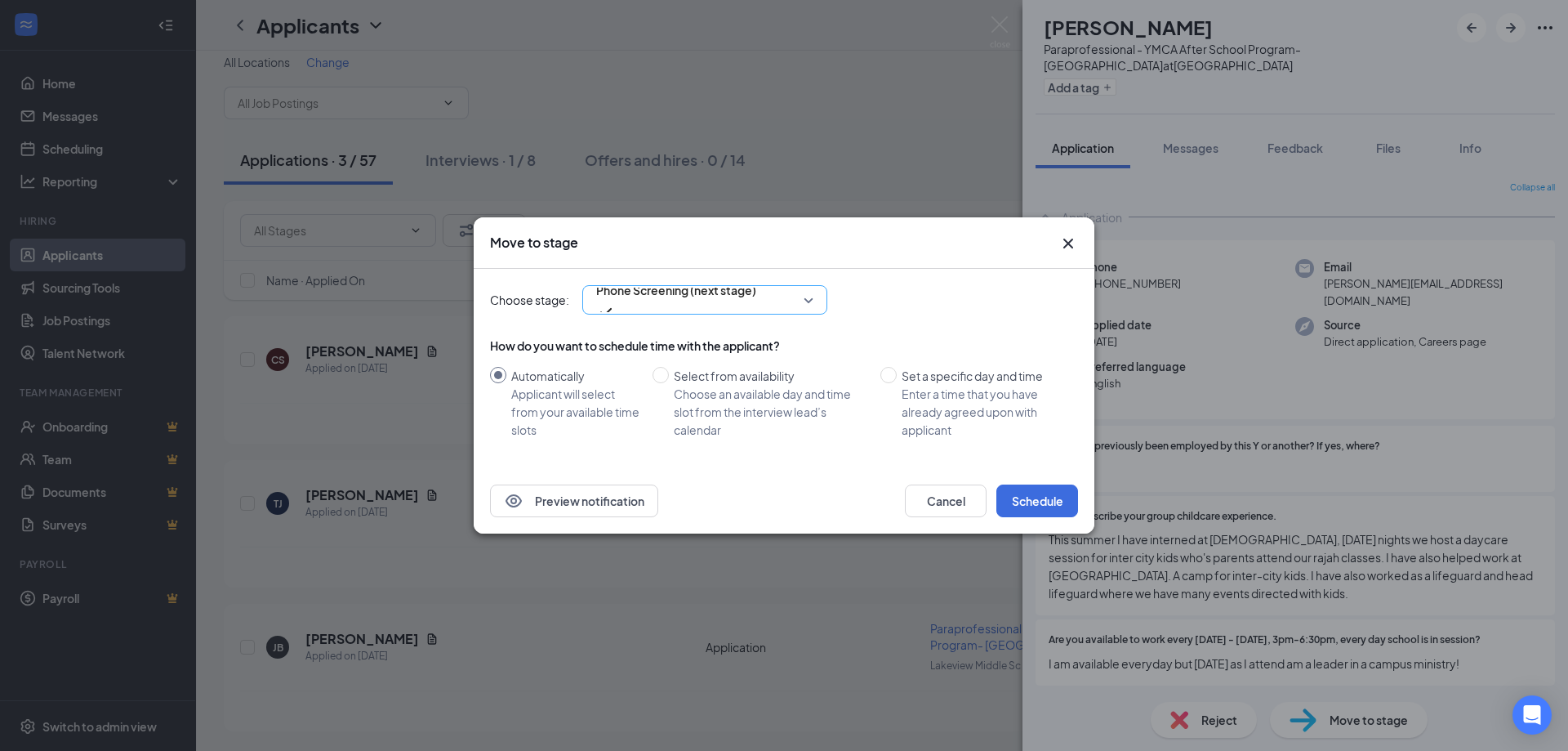
click at [808, 303] on span "Phone Screening (next stage)" at bounding box center [705, 300] width 218 height 25
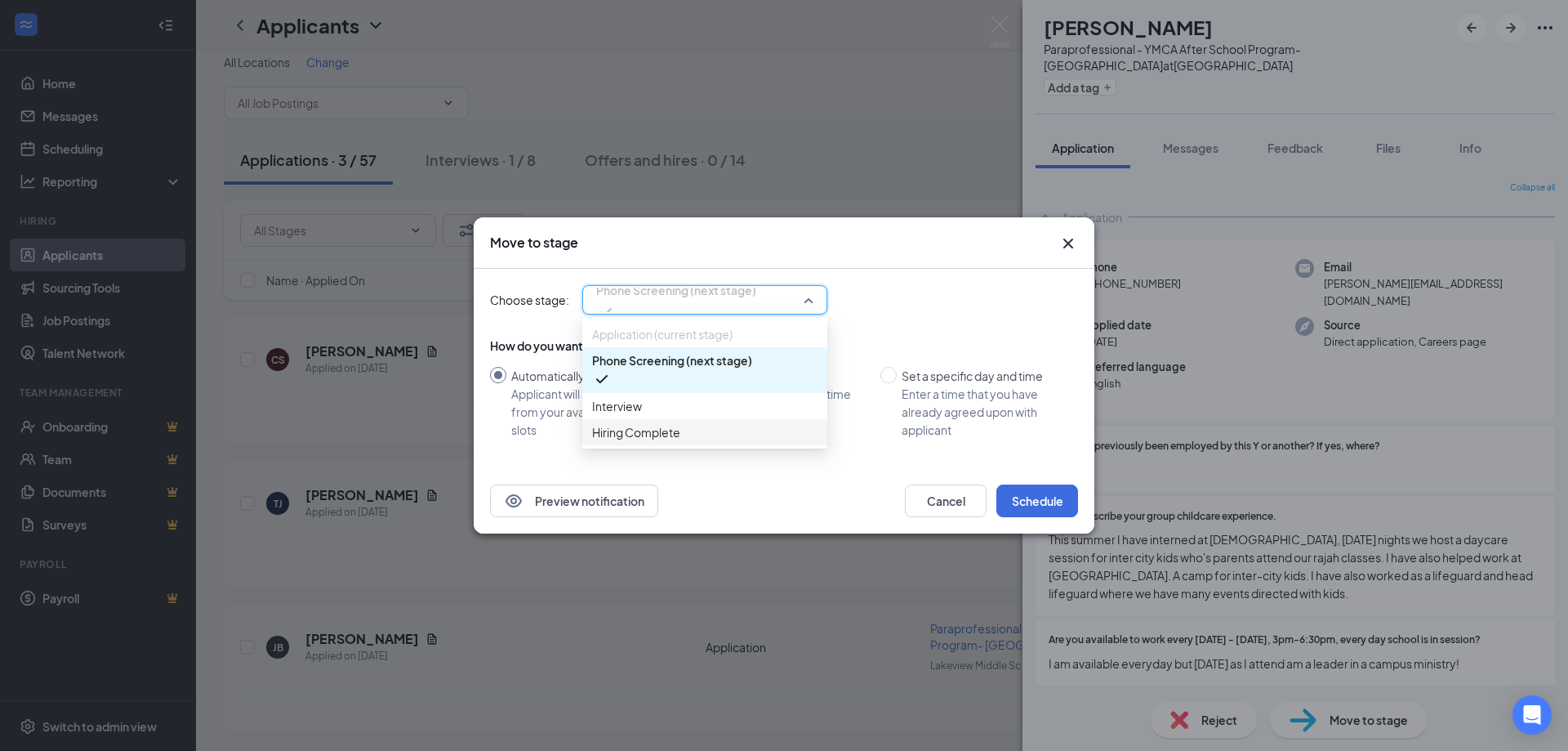
click at [689, 441] on span "Hiring Complete" at bounding box center [705, 431] width 225 height 18
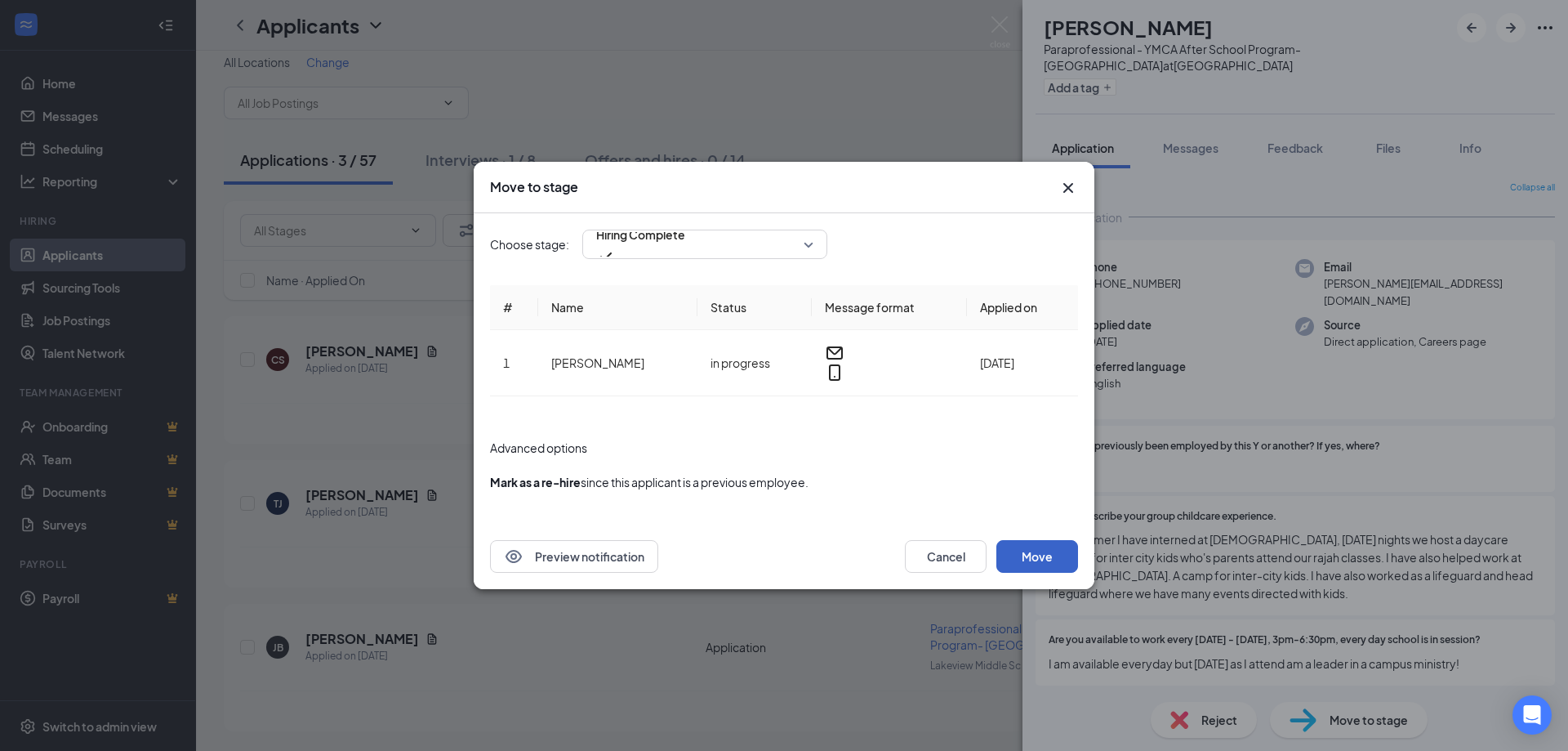
click at [1042, 547] on button "Move" at bounding box center [1037, 556] width 82 height 32
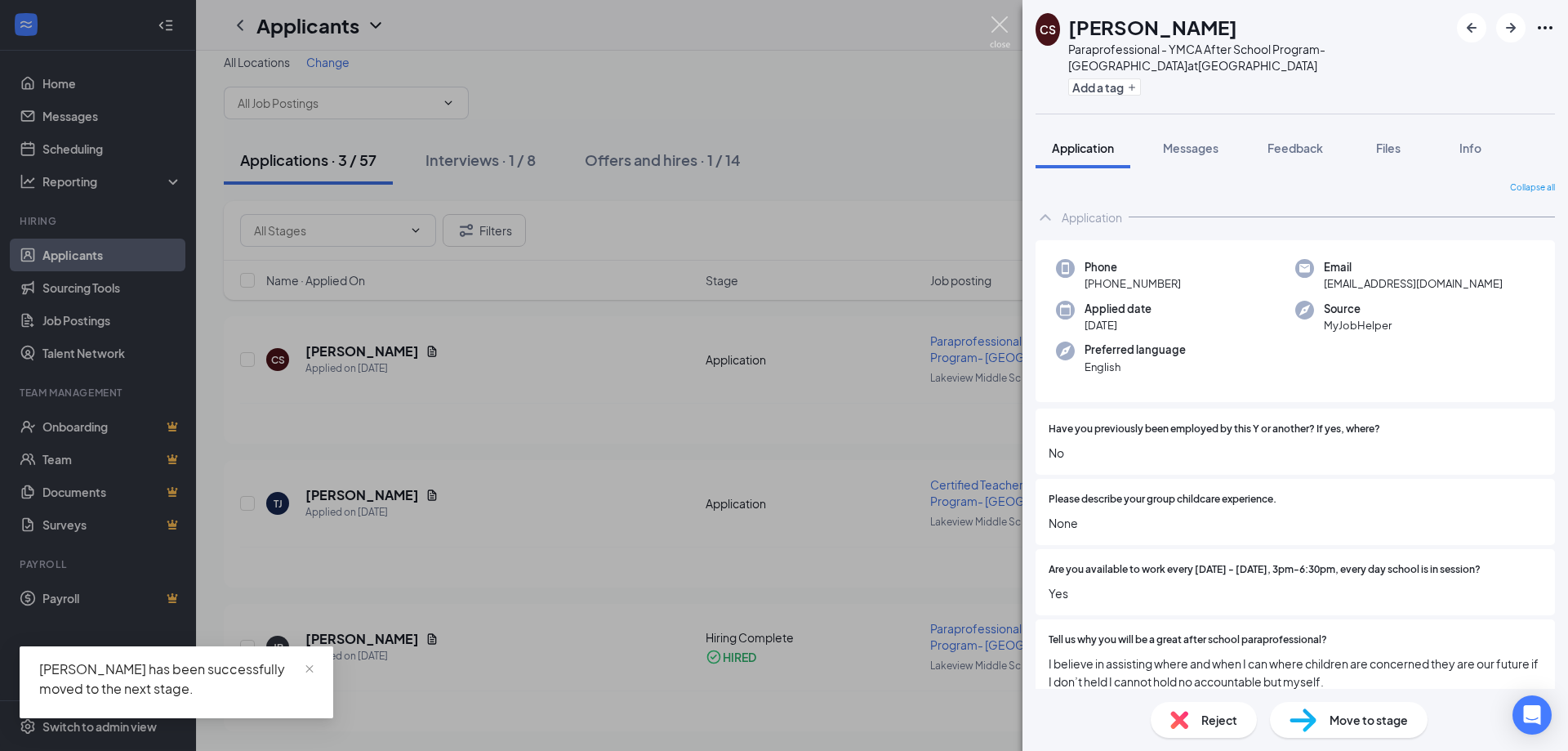
click at [1000, 24] on img at bounding box center [999, 31] width 20 height 31
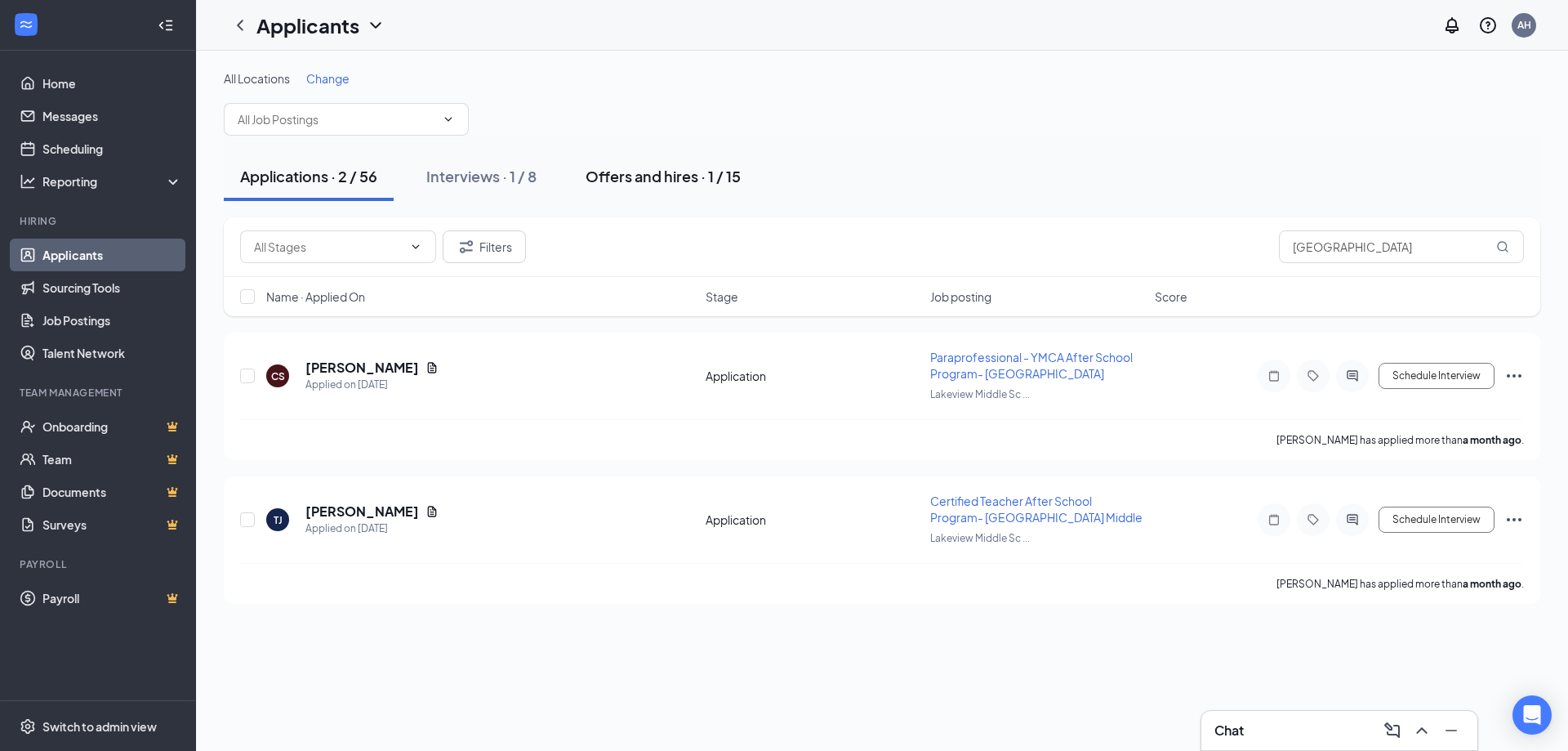
click at [675, 177] on div "Offers and hires · 1 / 15" at bounding box center [663, 176] width 156 height 20
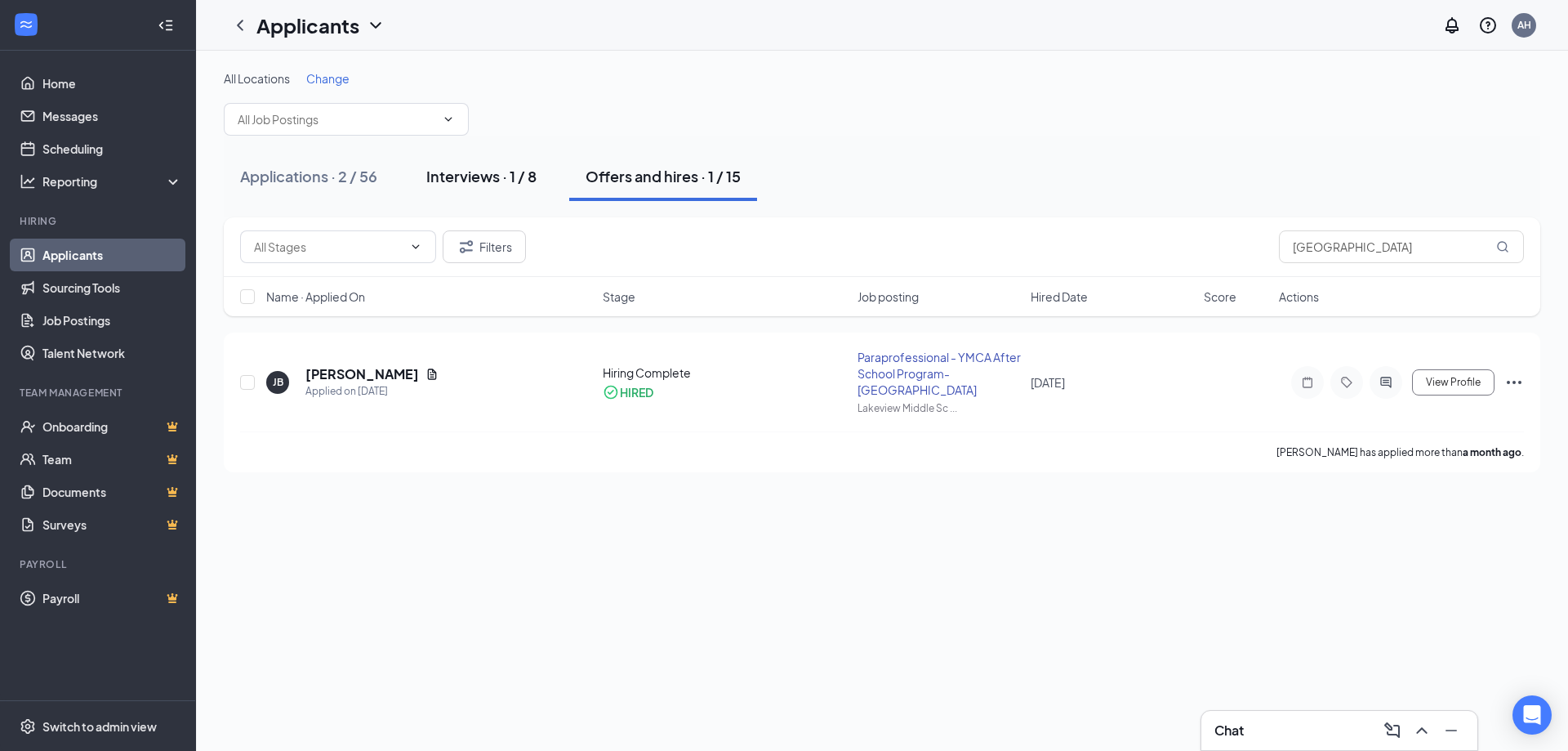
click at [431, 174] on div "Interviews · 1 / 8" at bounding box center [482, 176] width 111 height 20
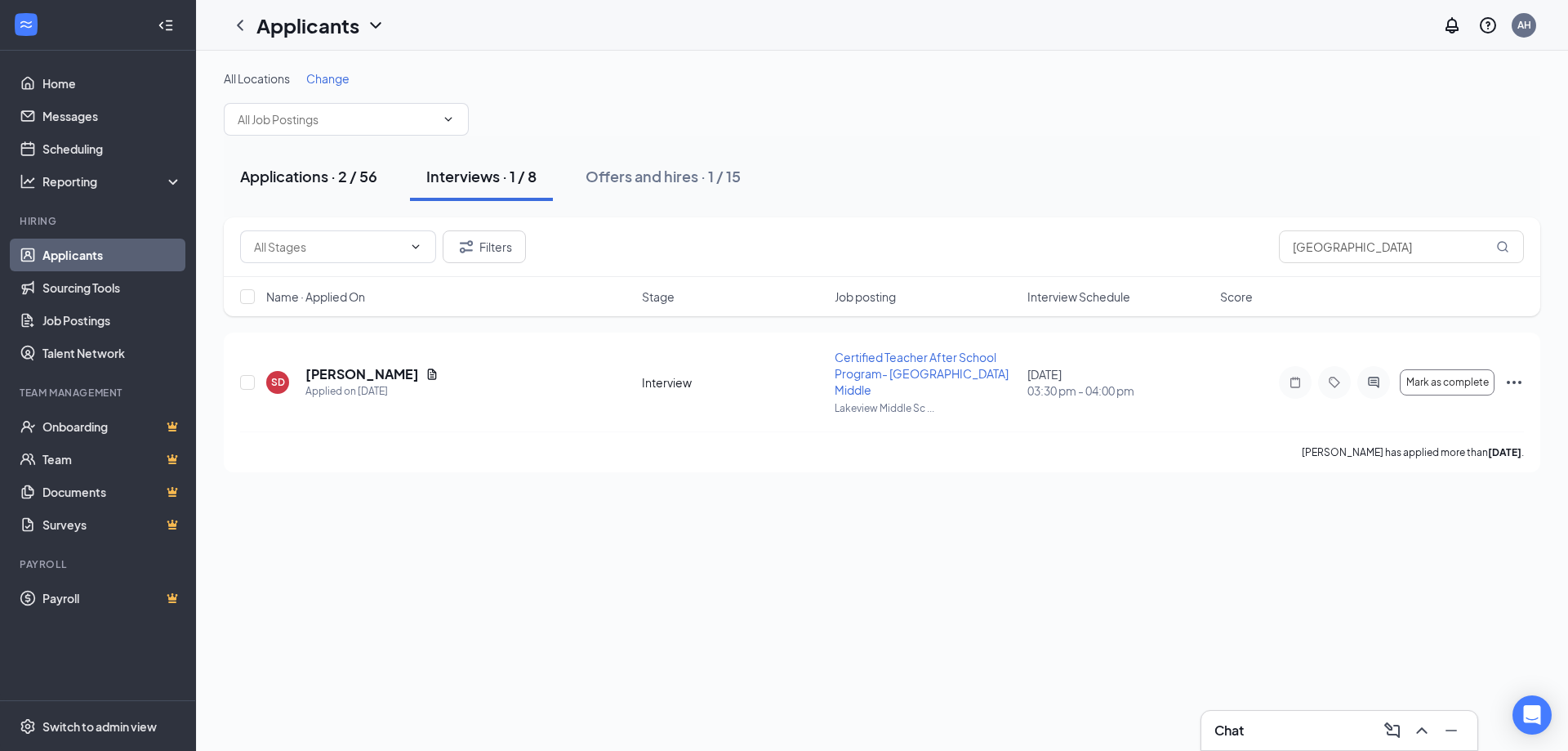
click at [321, 174] on div "Applications · 2 / 56" at bounding box center [309, 176] width 137 height 20
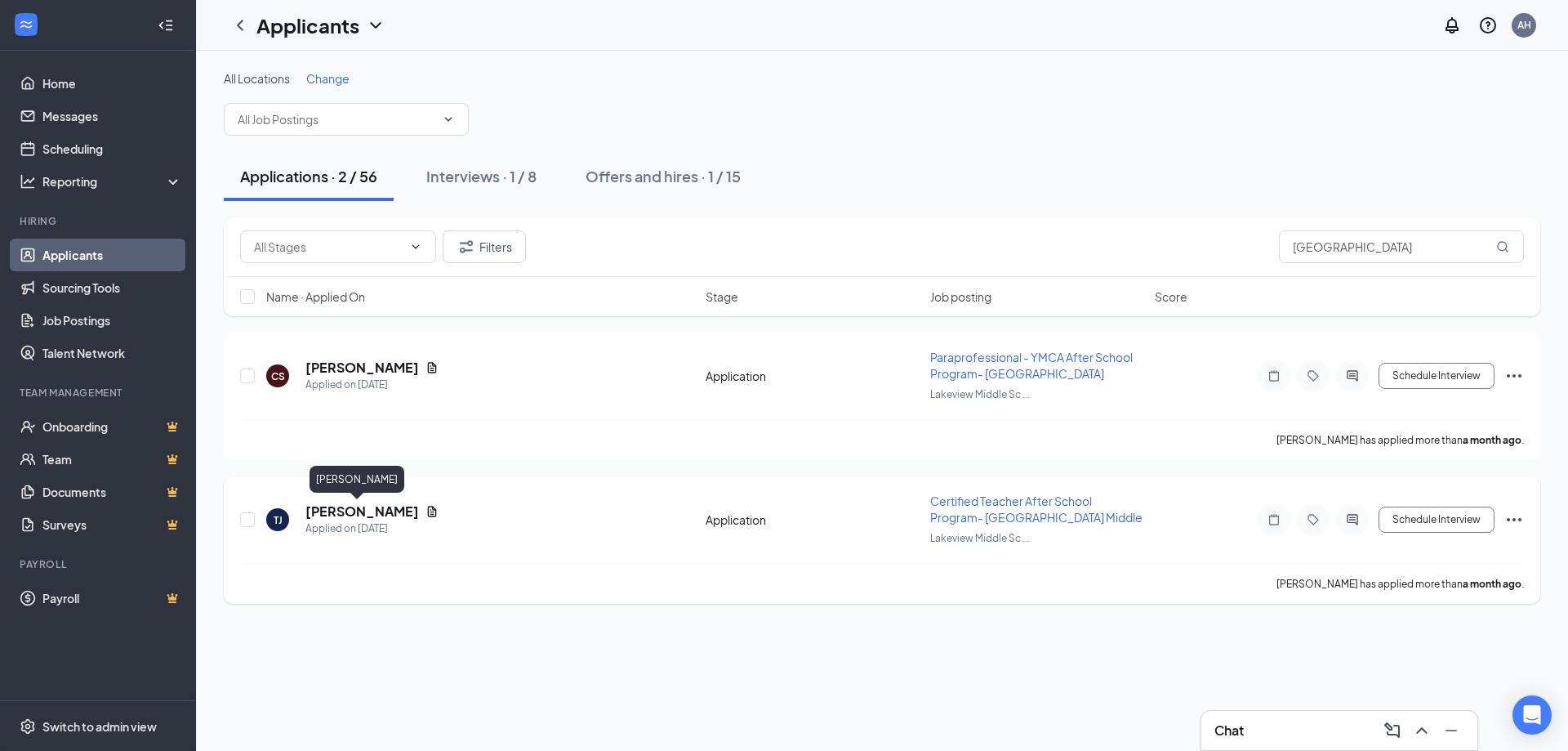
click at [370, 511] on h5 "[PERSON_NAME]" at bounding box center [362, 511] width 114 height 18
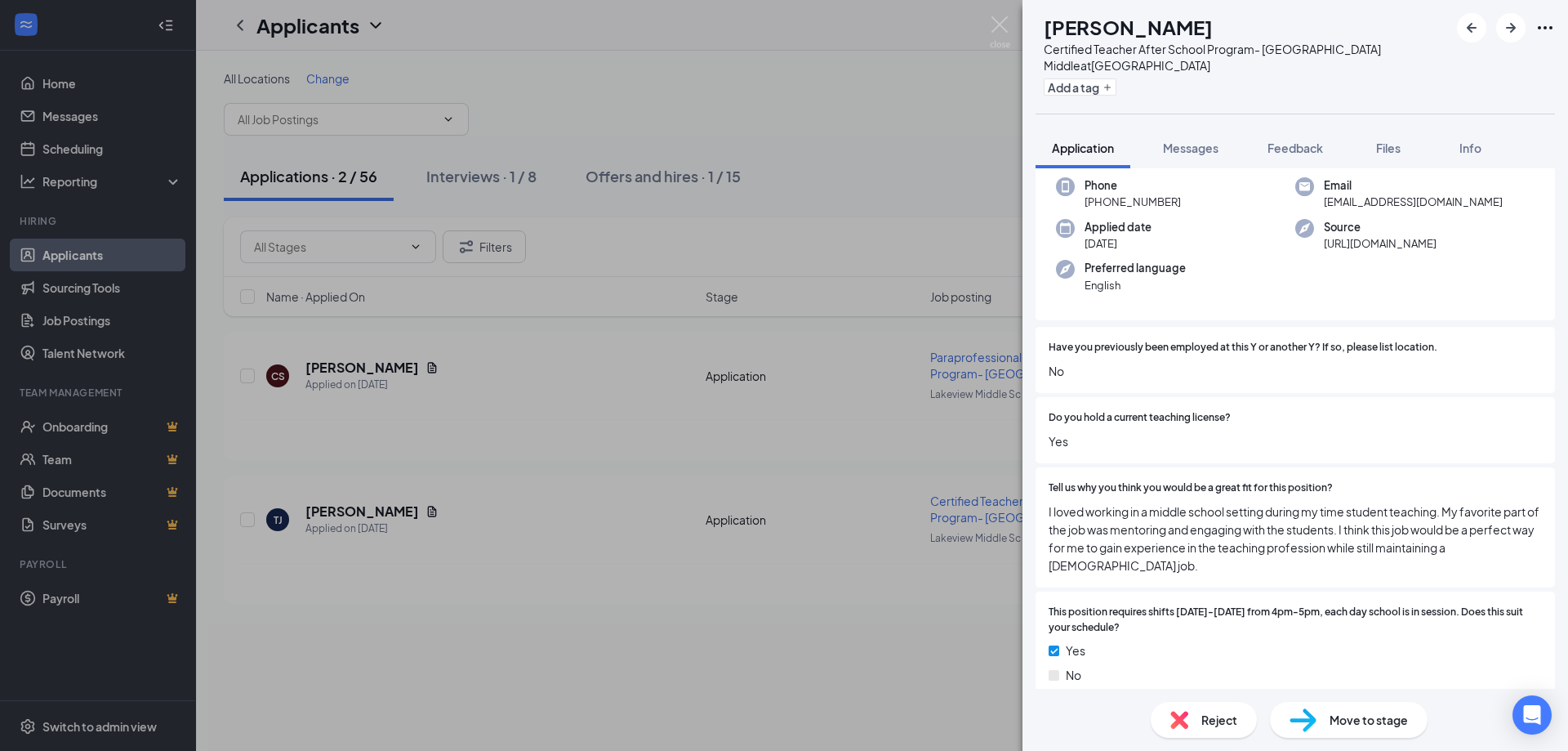
scroll to position [163, 0]
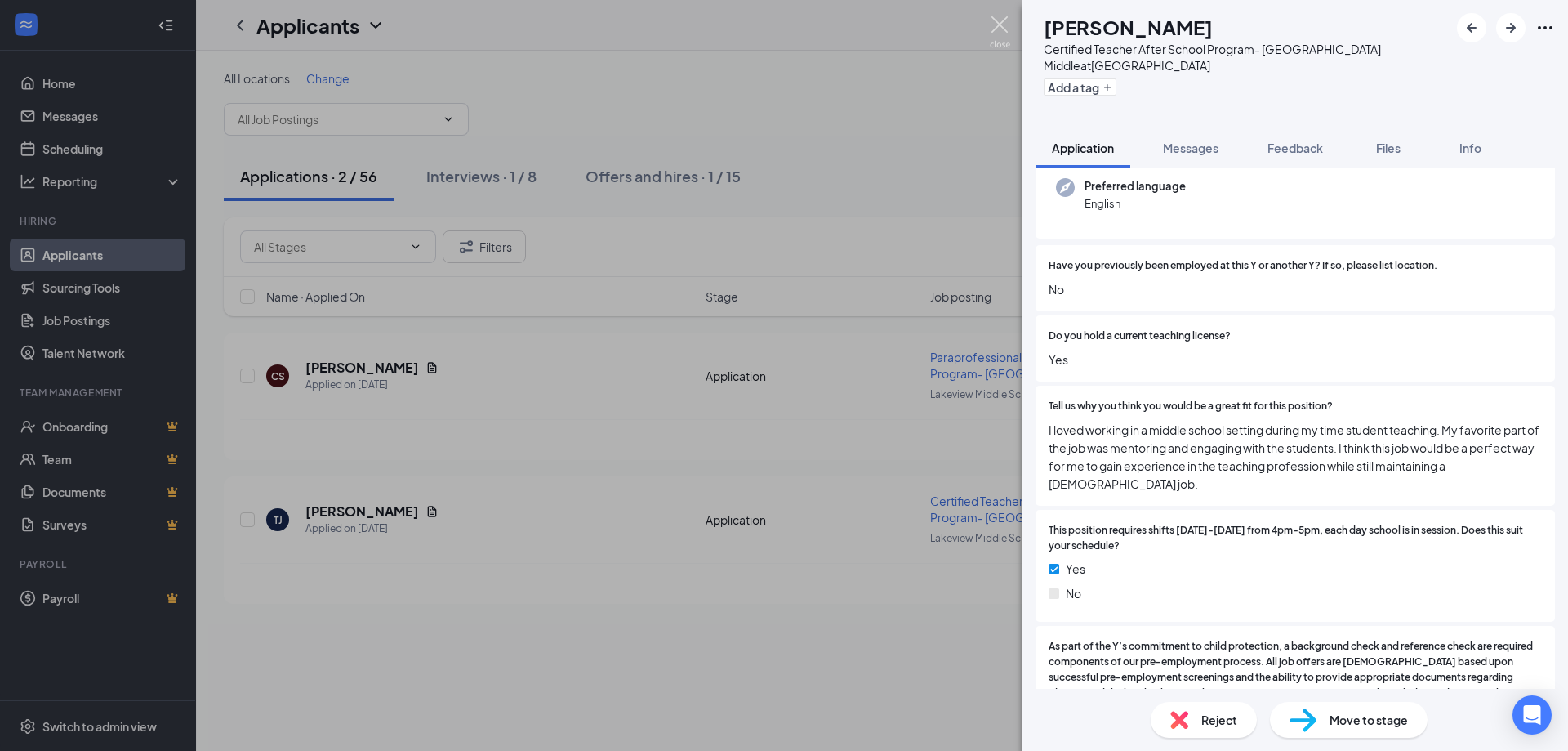
click at [1000, 23] on img at bounding box center [999, 31] width 20 height 31
